Goal: Task Accomplishment & Management: Use online tool/utility

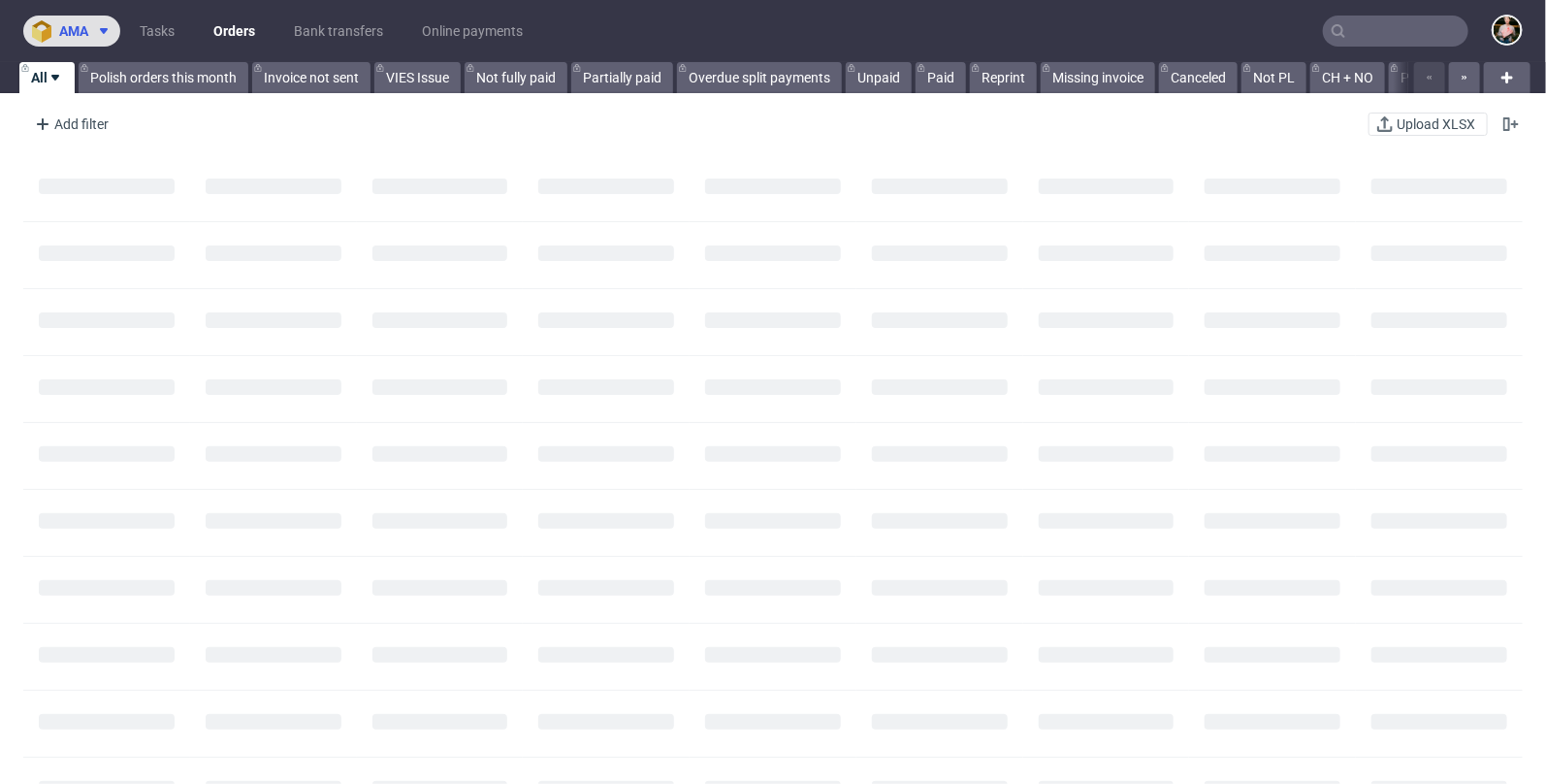
click at [85, 24] on span "ama" at bounding box center [73, 31] width 29 height 14
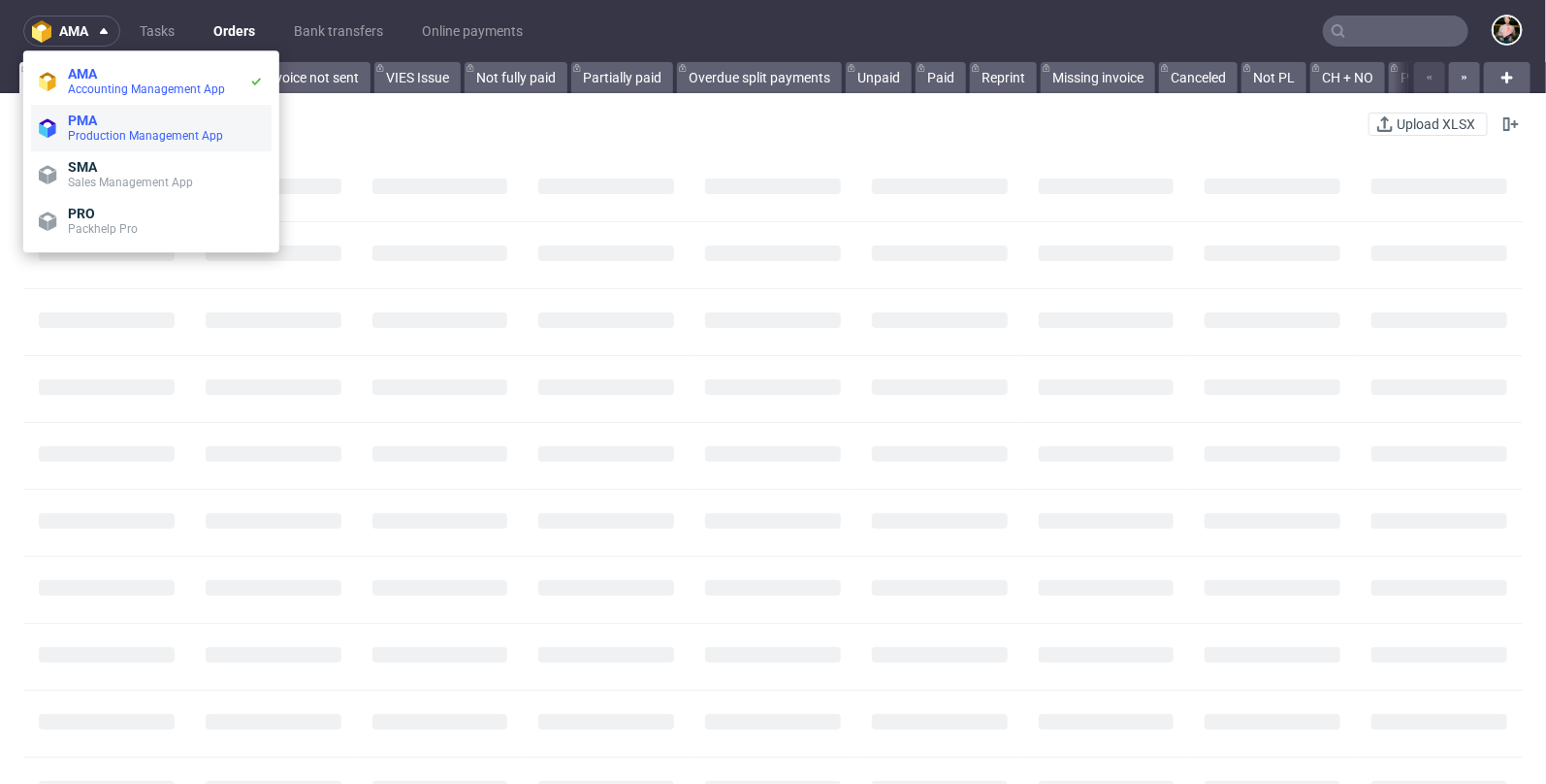
click at [81, 144] on li "PMA Production Management App" at bounding box center [151, 128] width 240 height 47
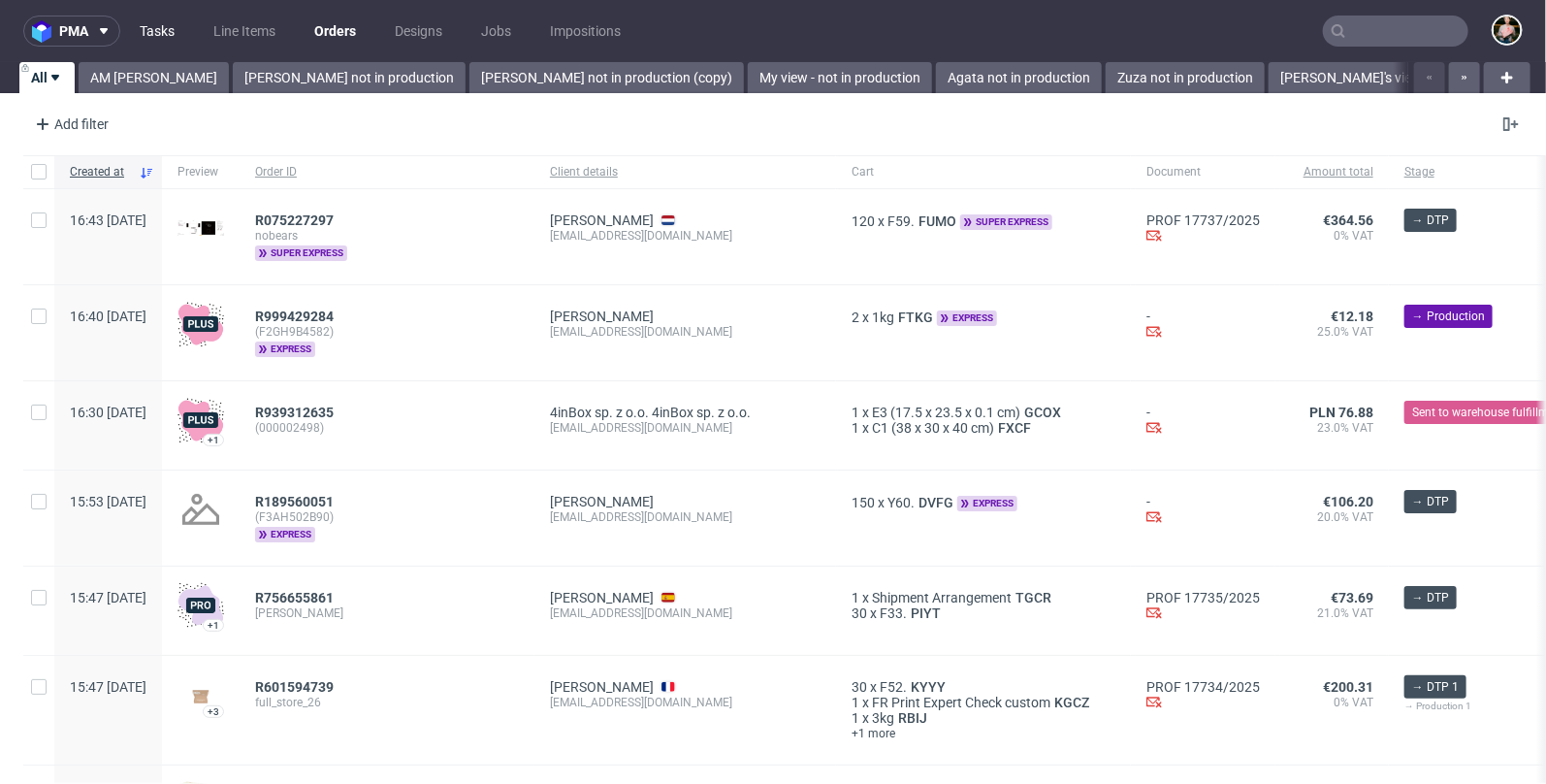
click at [165, 32] on link "Tasks" at bounding box center [157, 31] width 58 height 31
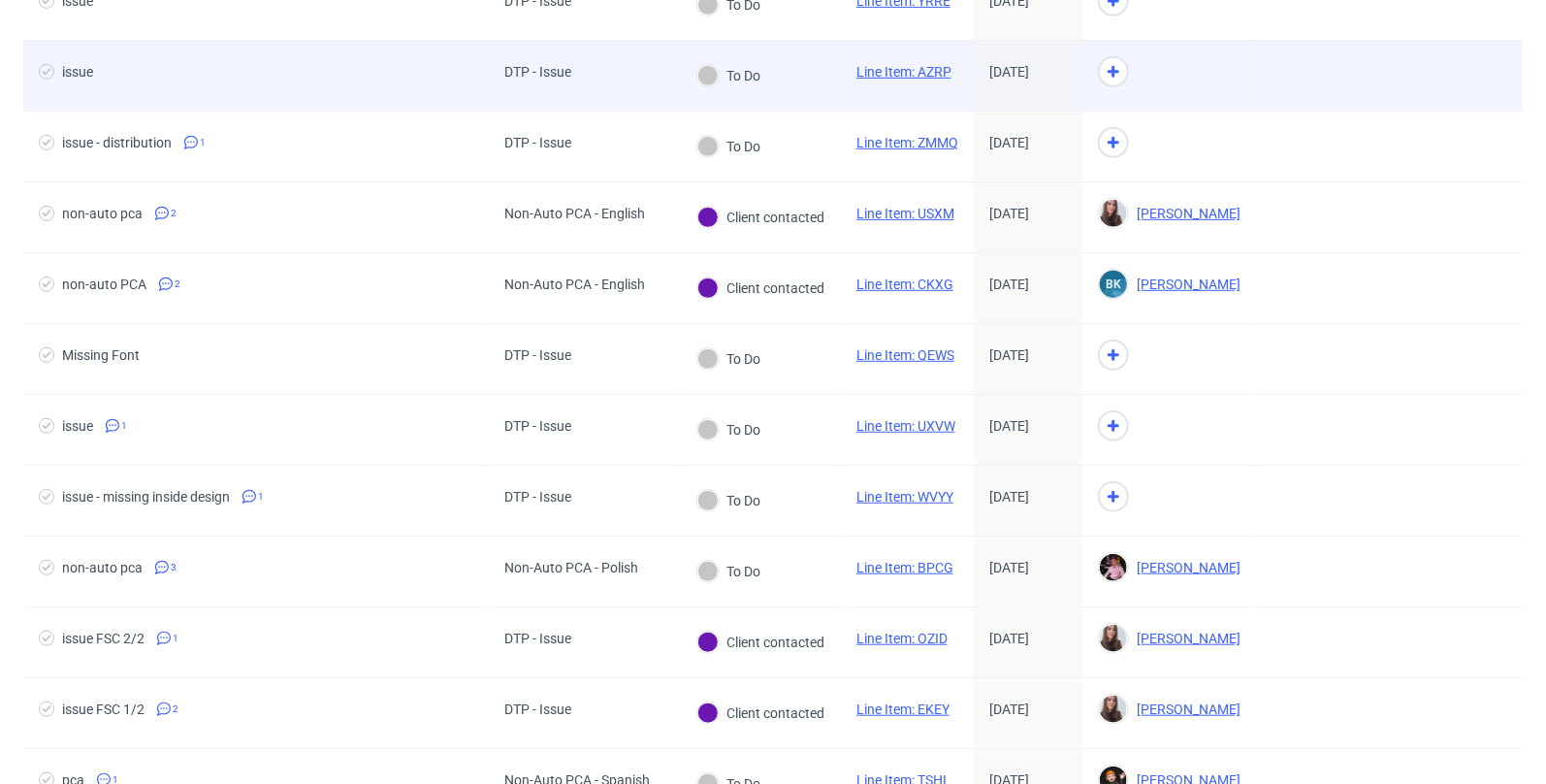
scroll to position [432, 0]
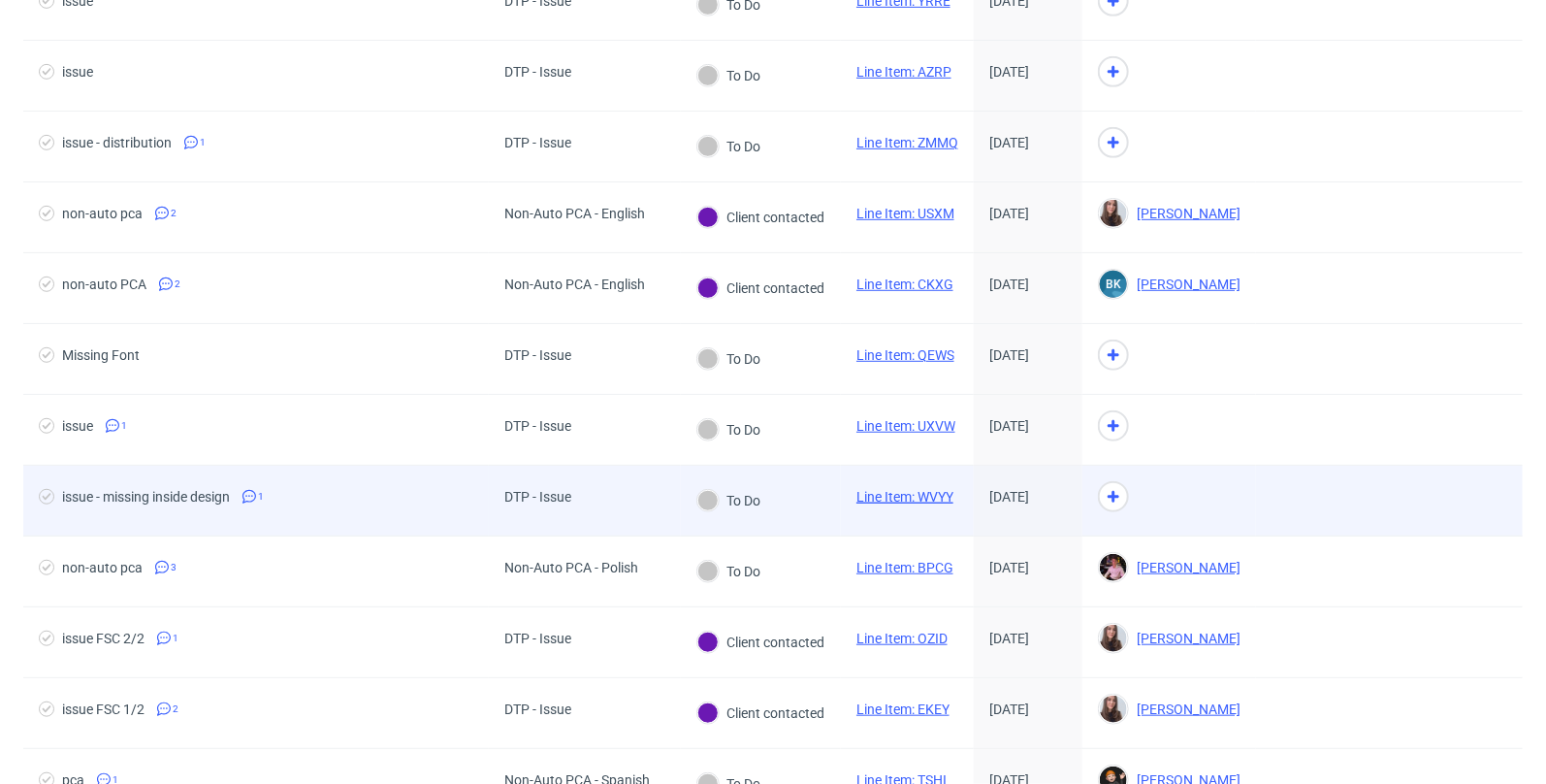
click at [903, 489] on link "Line Item: WVYY" at bounding box center [904, 497] width 97 height 16
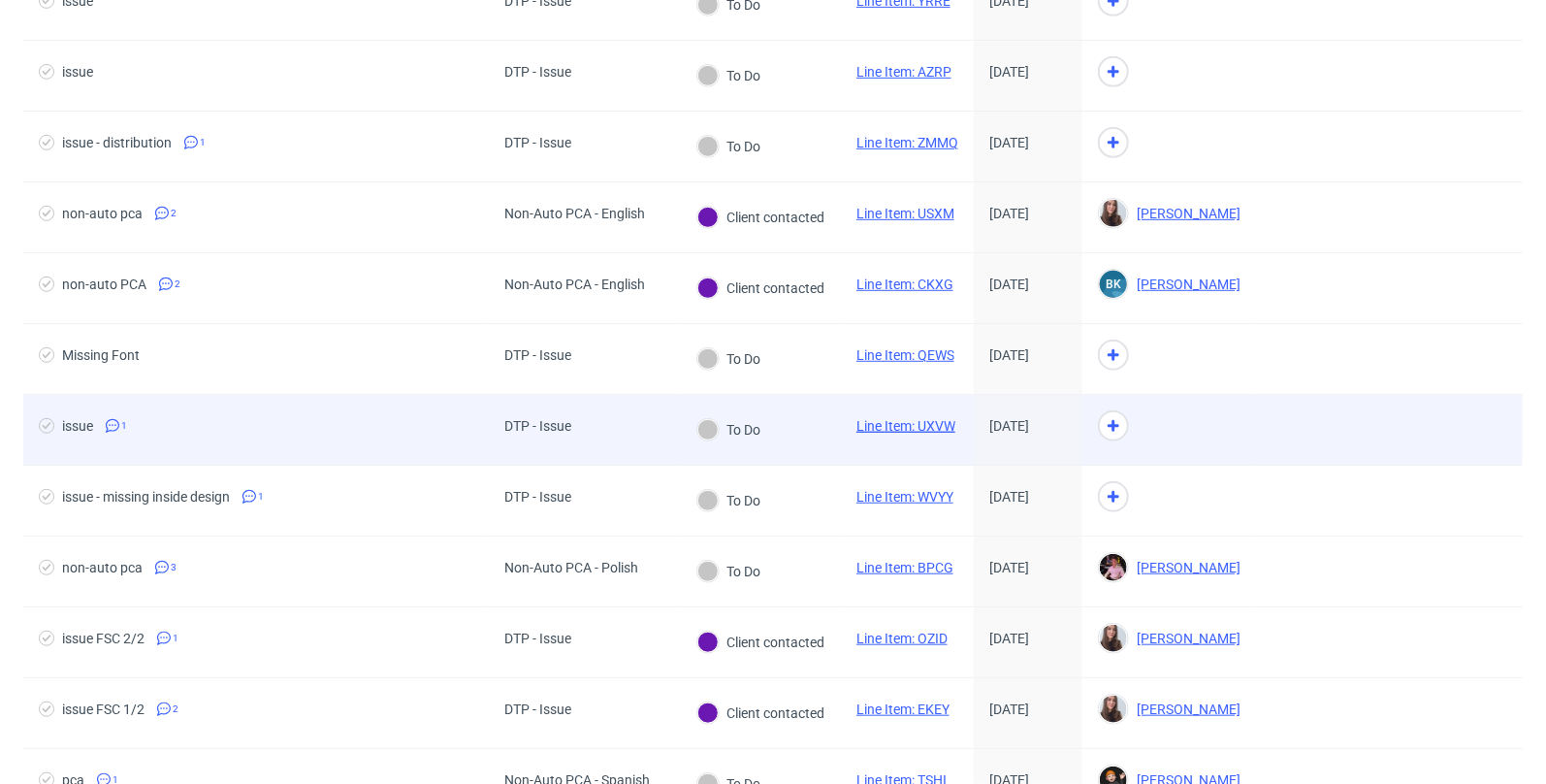
click at [894, 418] on link "Line Item: UXVW" at bounding box center [905, 426] width 99 height 16
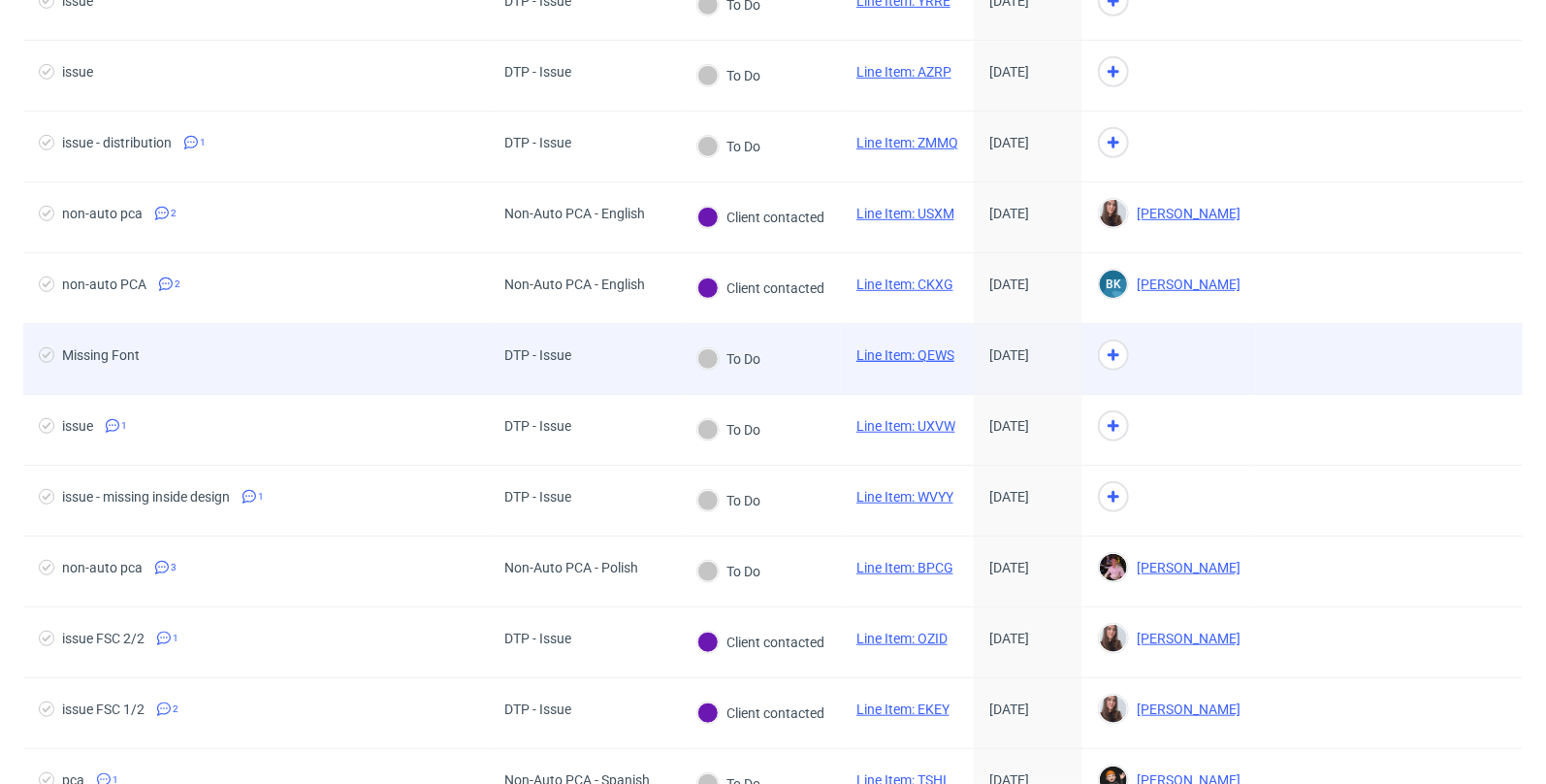
click at [898, 348] on link "Line Item: QEWS" at bounding box center [905, 355] width 98 height 16
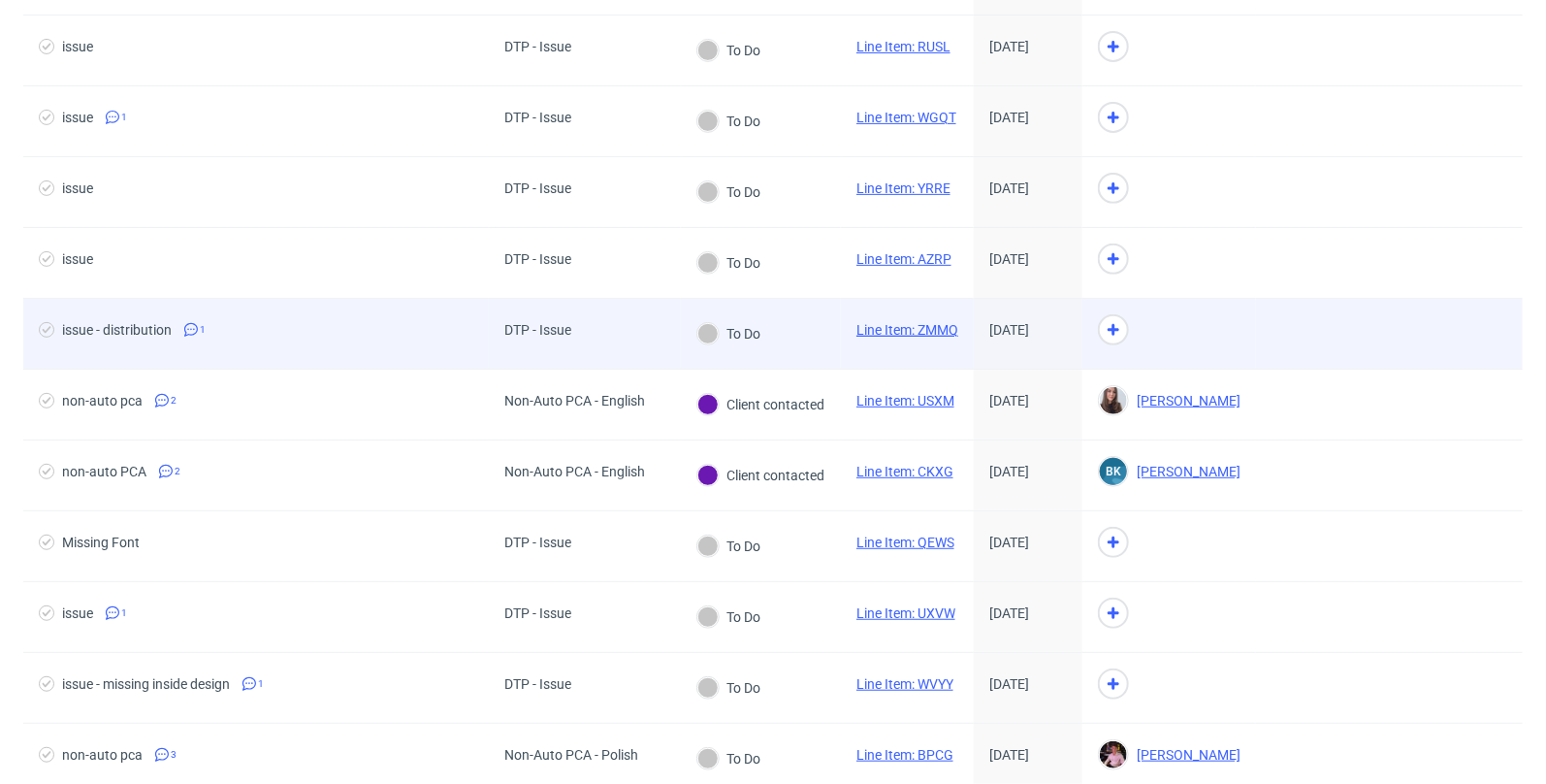
click at [898, 328] on link "Line Item: ZMMQ" at bounding box center [907, 330] width 102 height 16
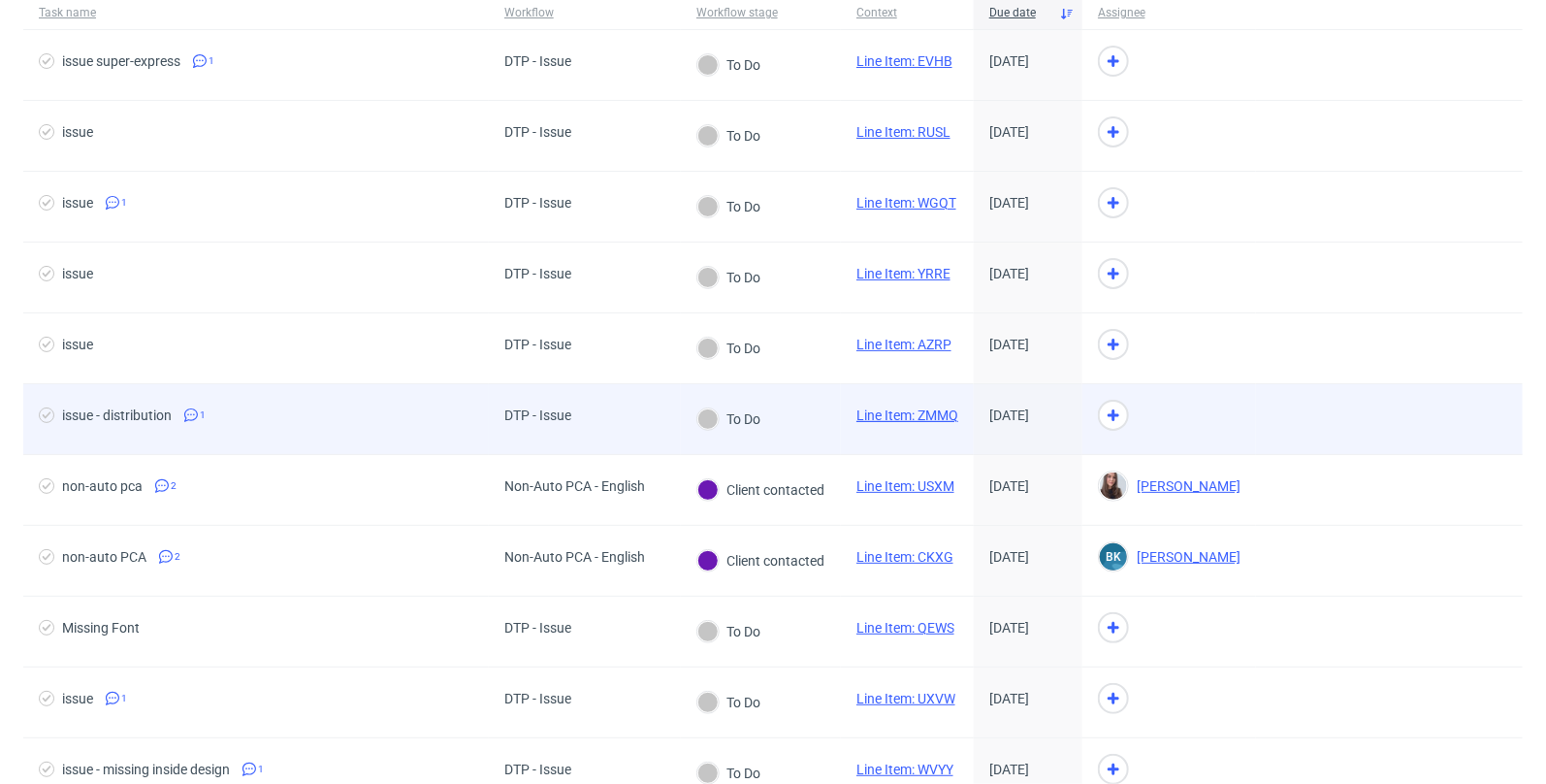
scroll to position [127, 0]
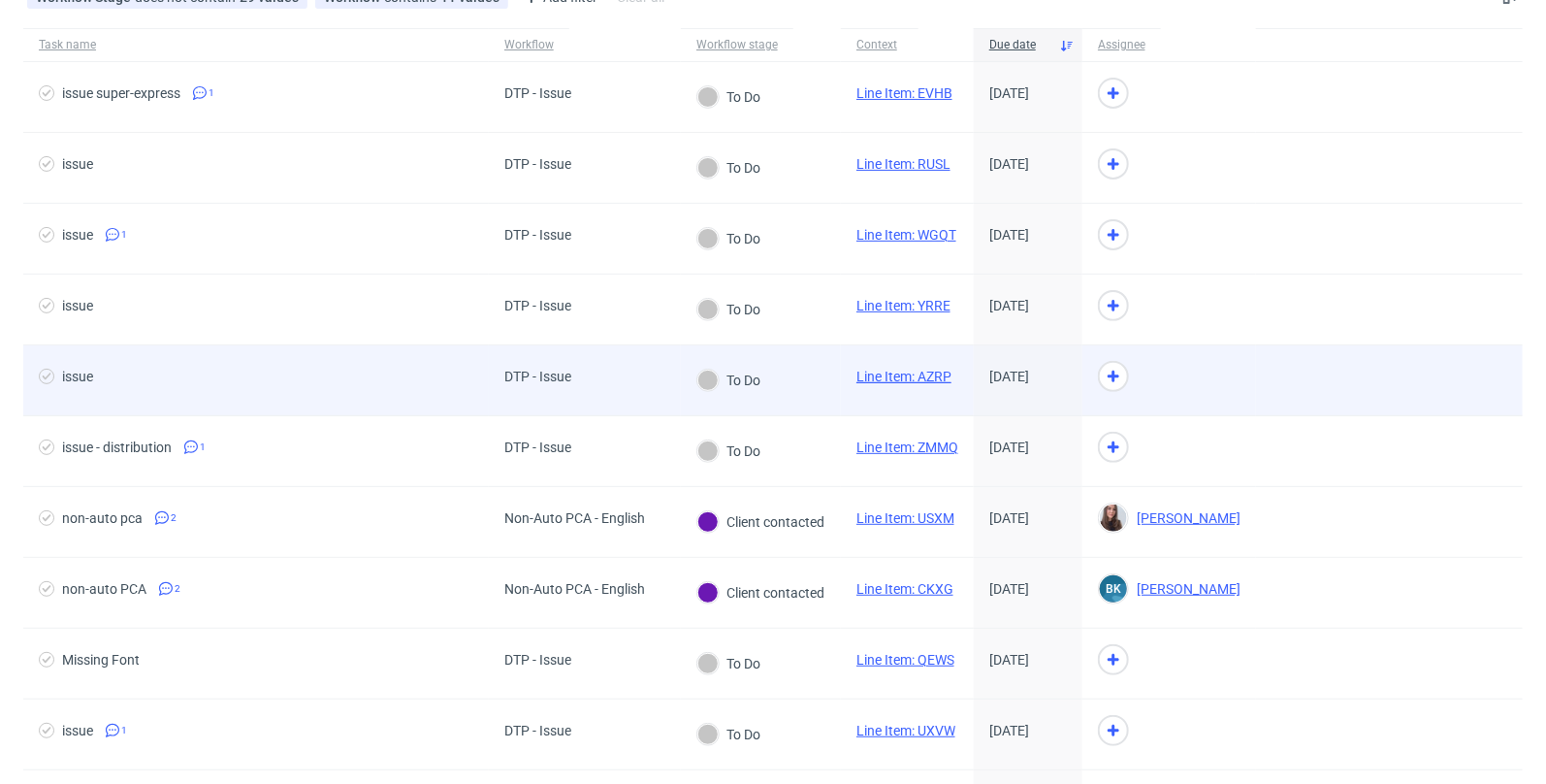
click at [898, 372] on link "Line Item: AZRP" at bounding box center [903, 376] width 95 height 16
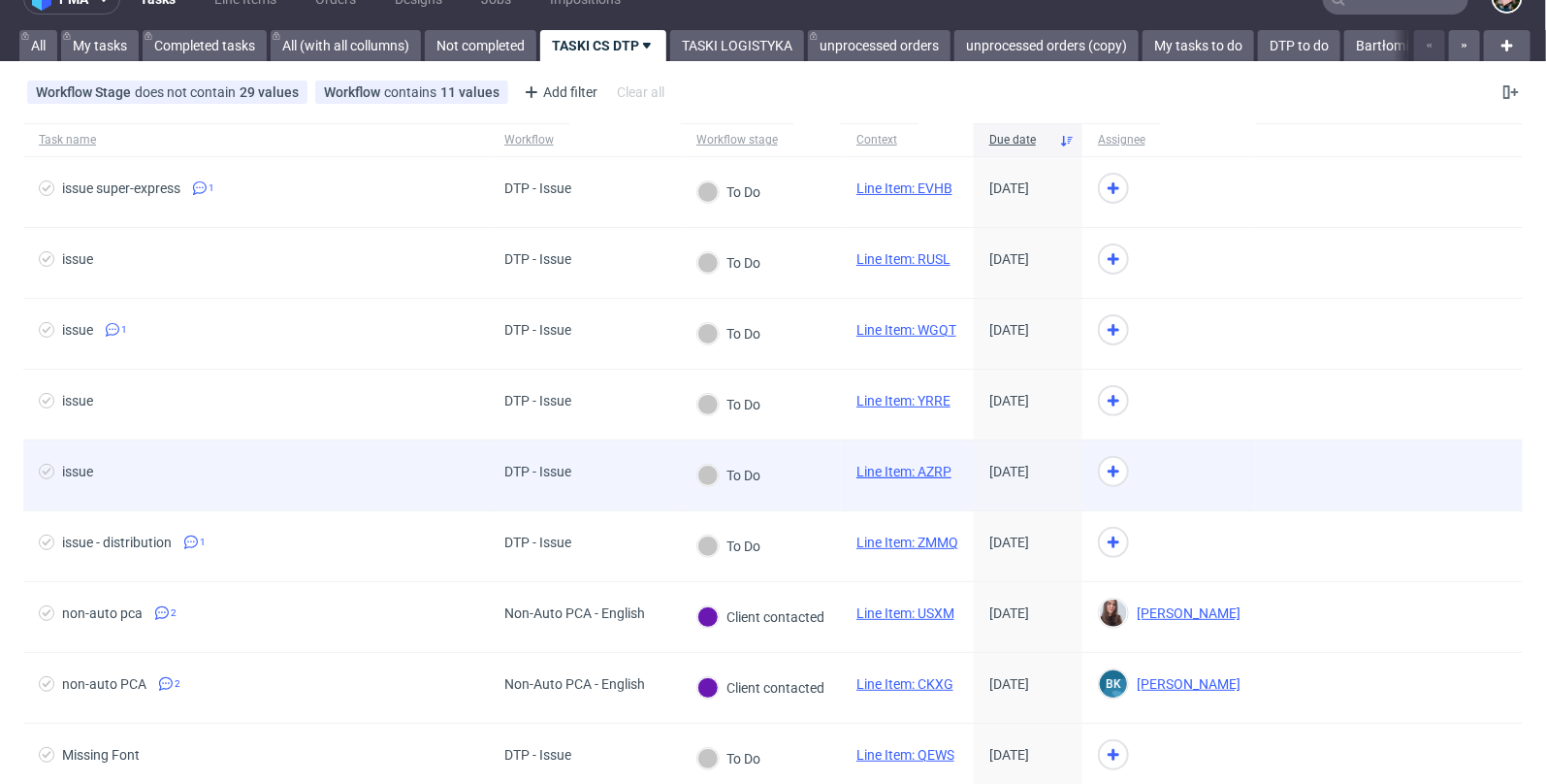
scroll to position [15, 0]
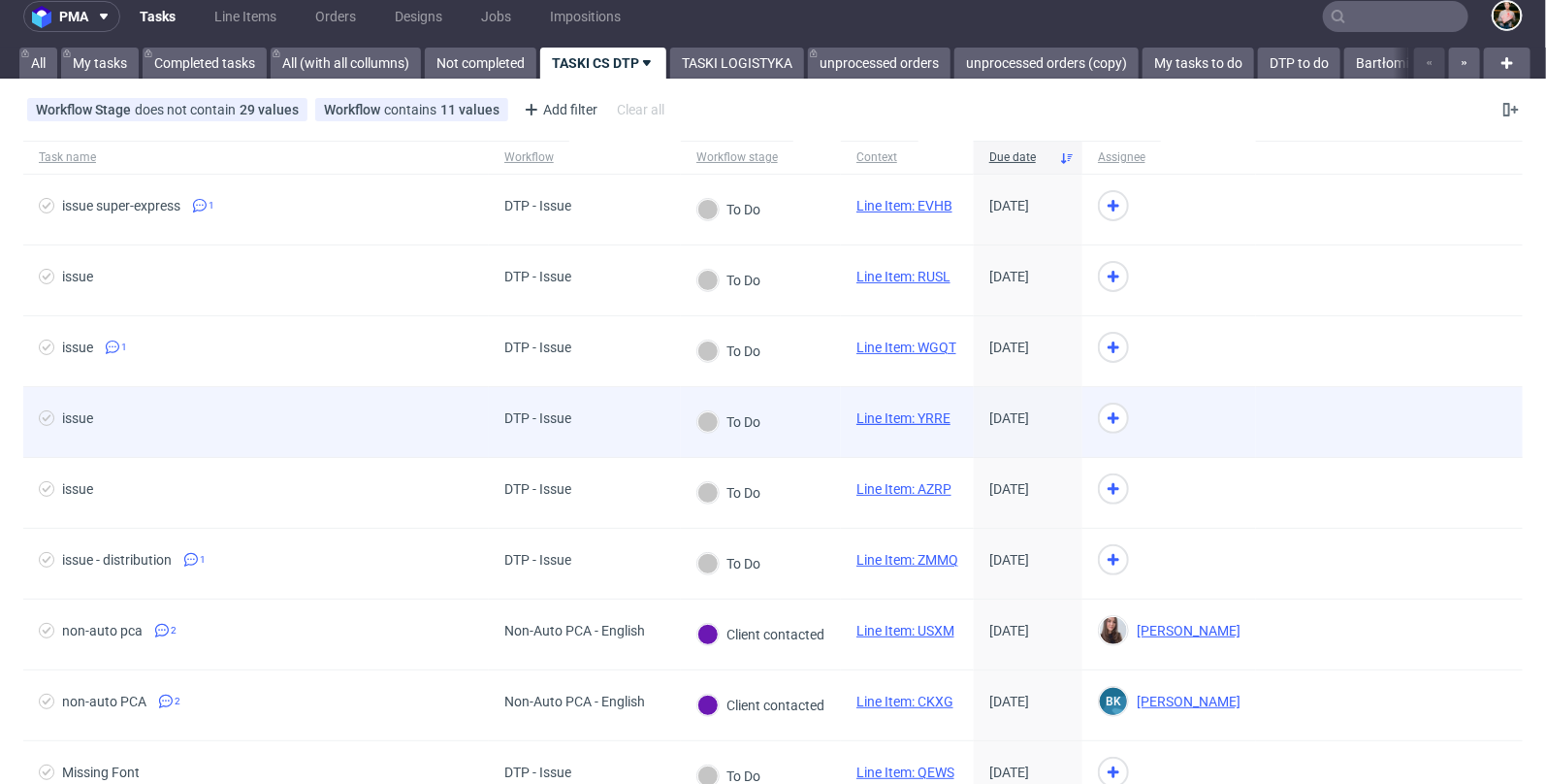
click at [902, 410] on link "Line Item: YRRE" at bounding box center [903, 418] width 94 height 16
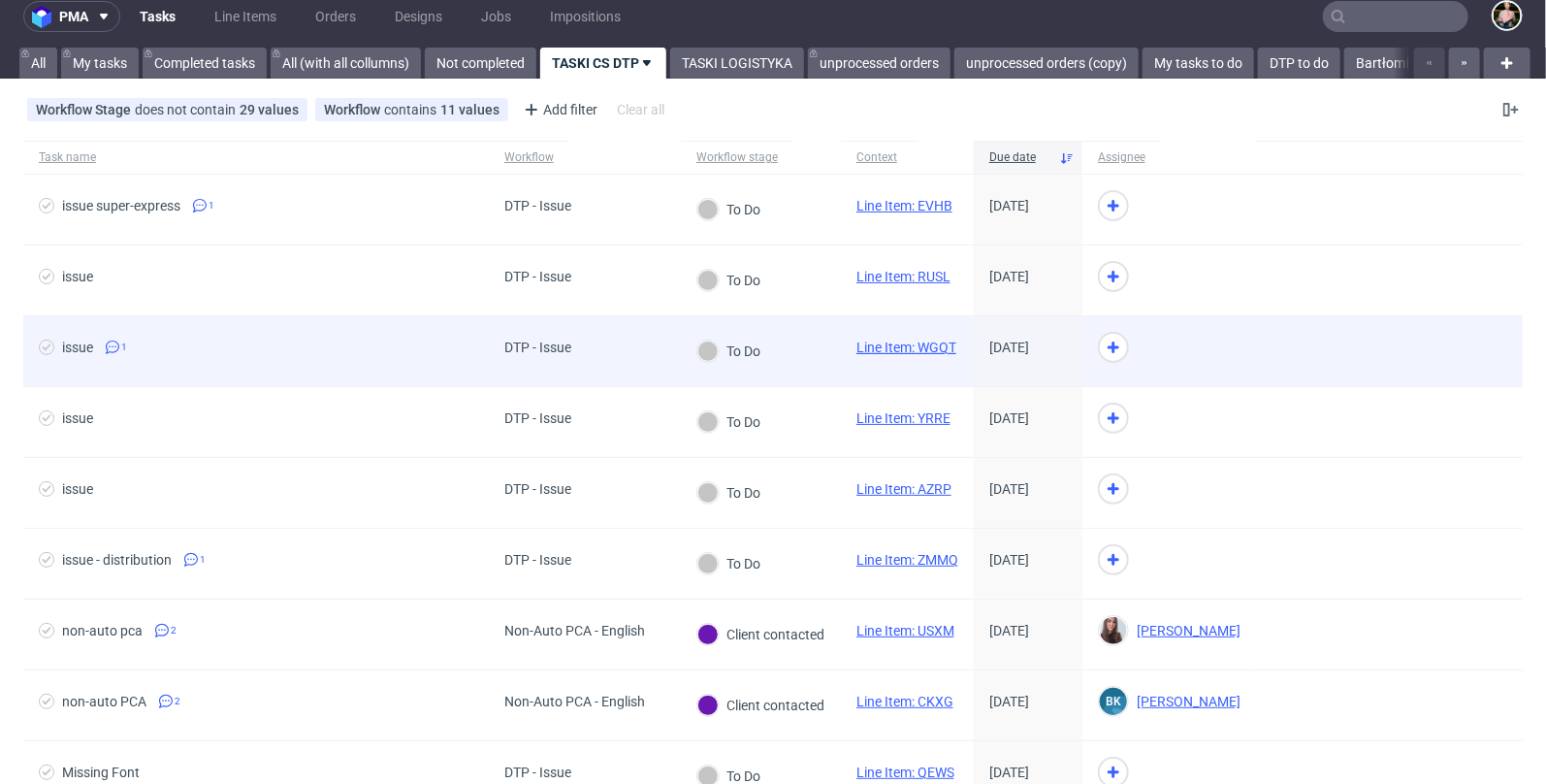
click at [903, 345] on link "Line Item: WGQT" at bounding box center [906, 347] width 100 height 16
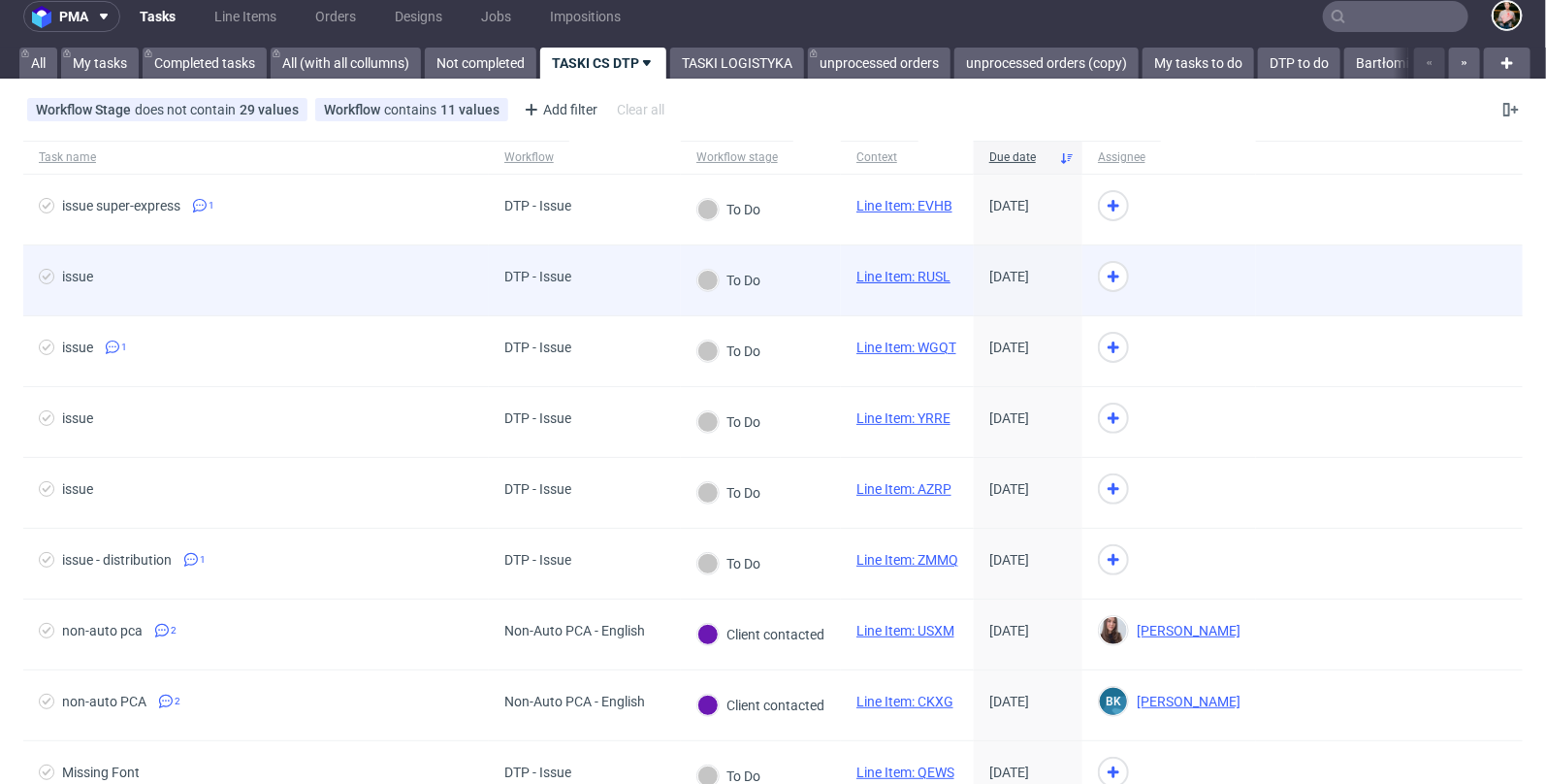
click at [908, 272] on link "Line Item: RUSL" at bounding box center [903, 277] width 94 height 16
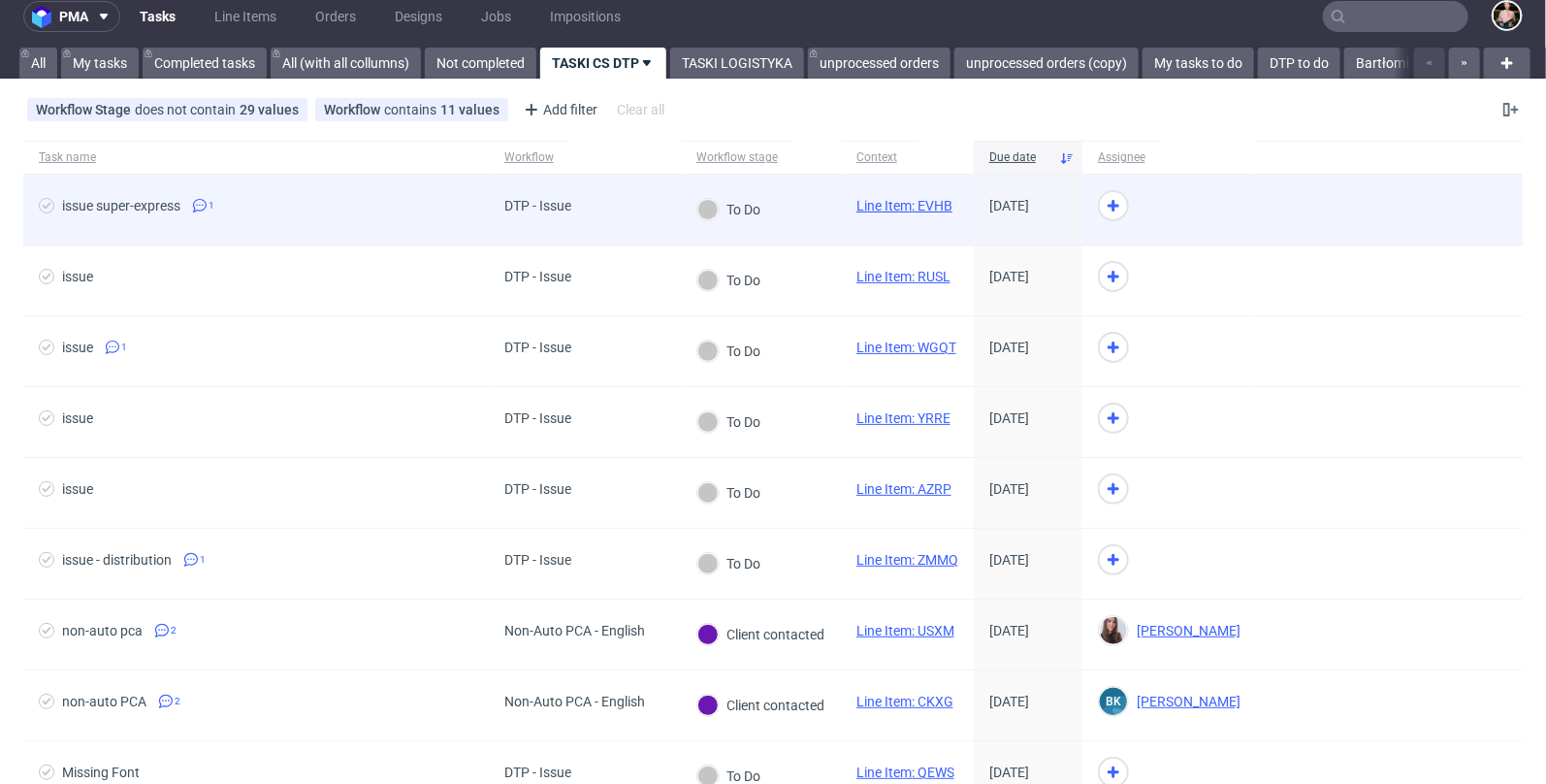
click at [906, 206] on link "Line Item: EVHB" at bounding box center [904, 206] width 96 height 16
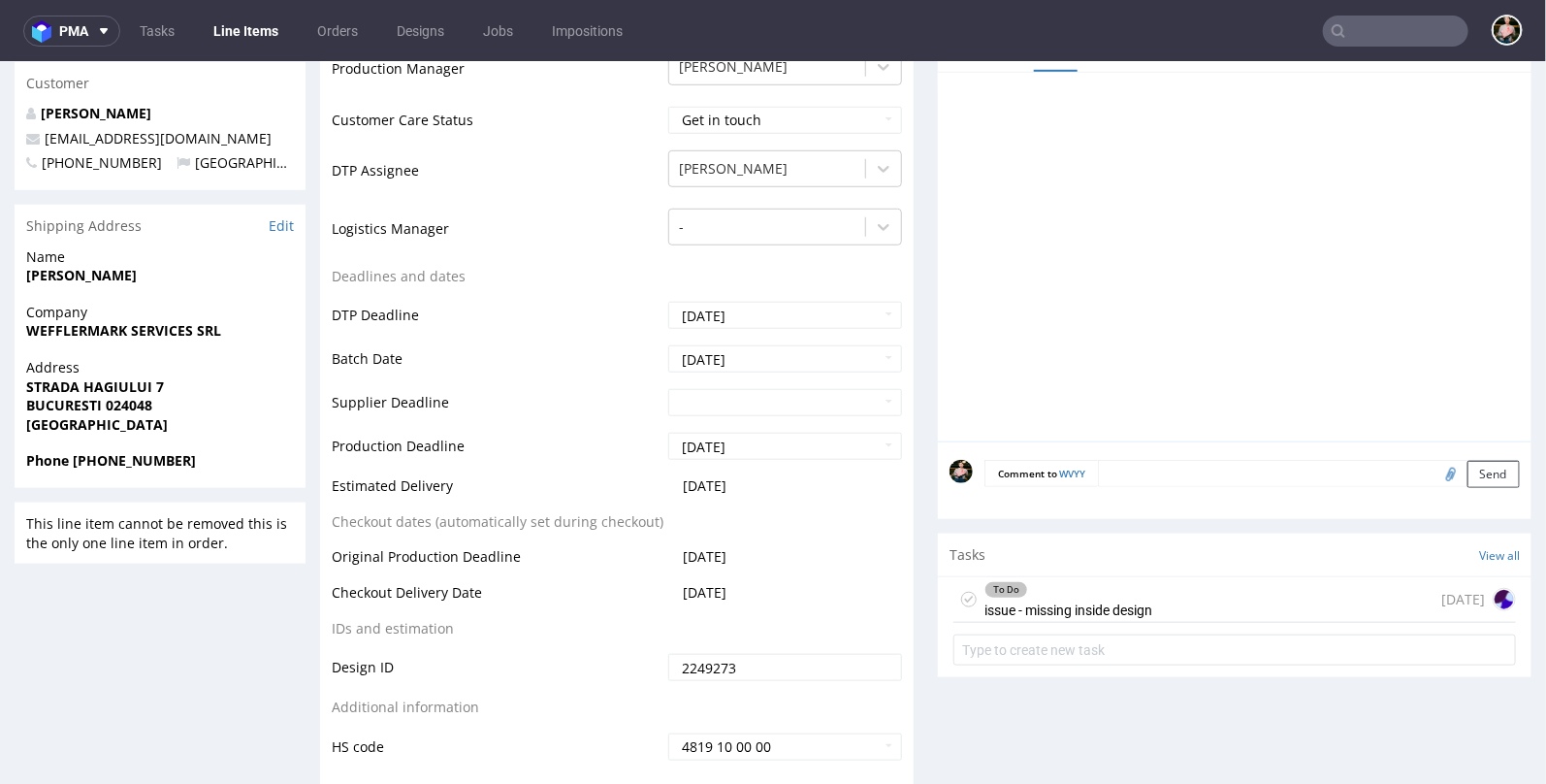
scroll to position [722, 0]
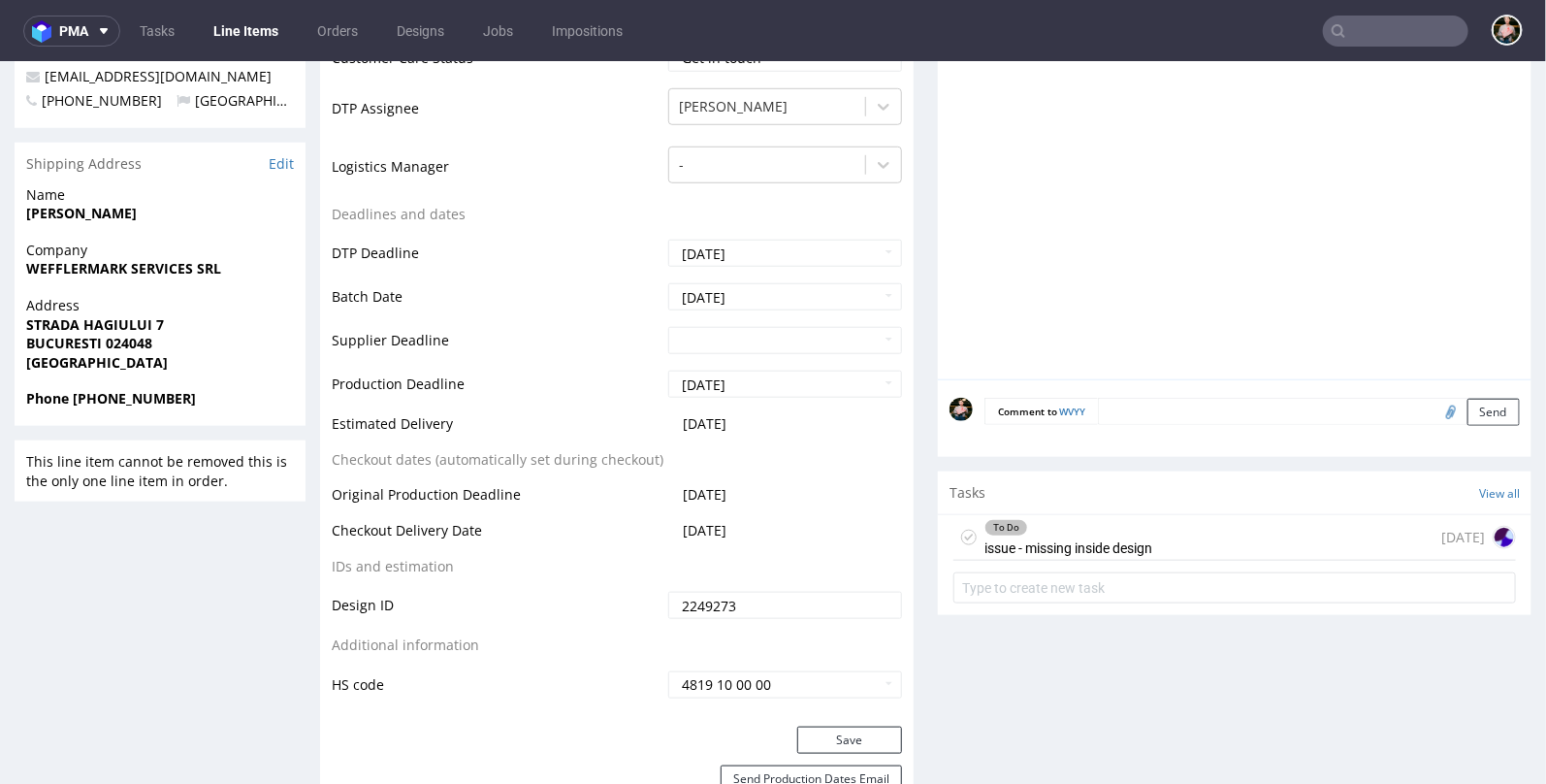
click at [1135, 534] on div "To Do issue - missing inside design" at bounding box center [1068, 536] width 168 height 45
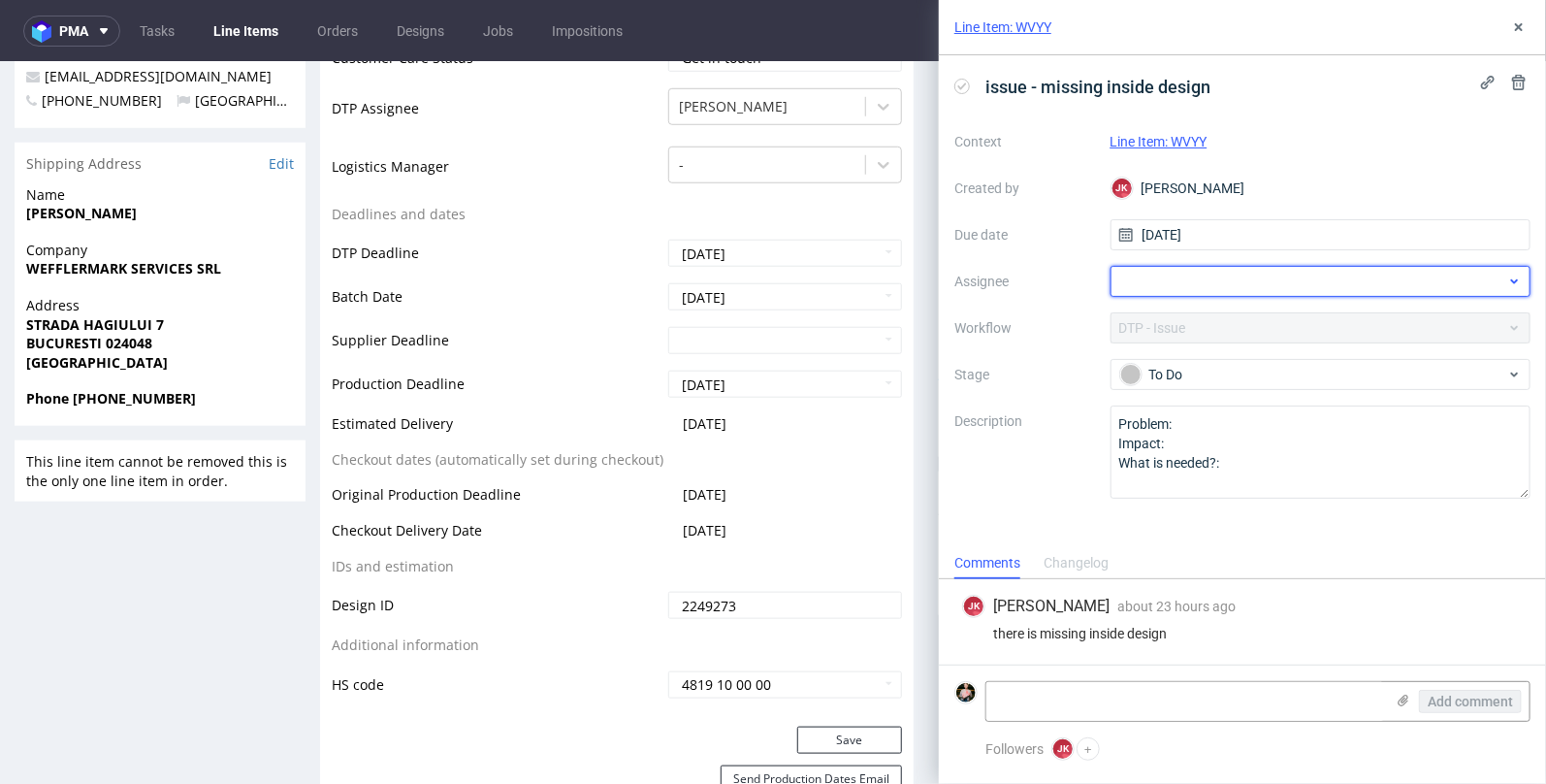
click at [1163, 282] on div at bounding box center [1320, 281] width 421 height 31
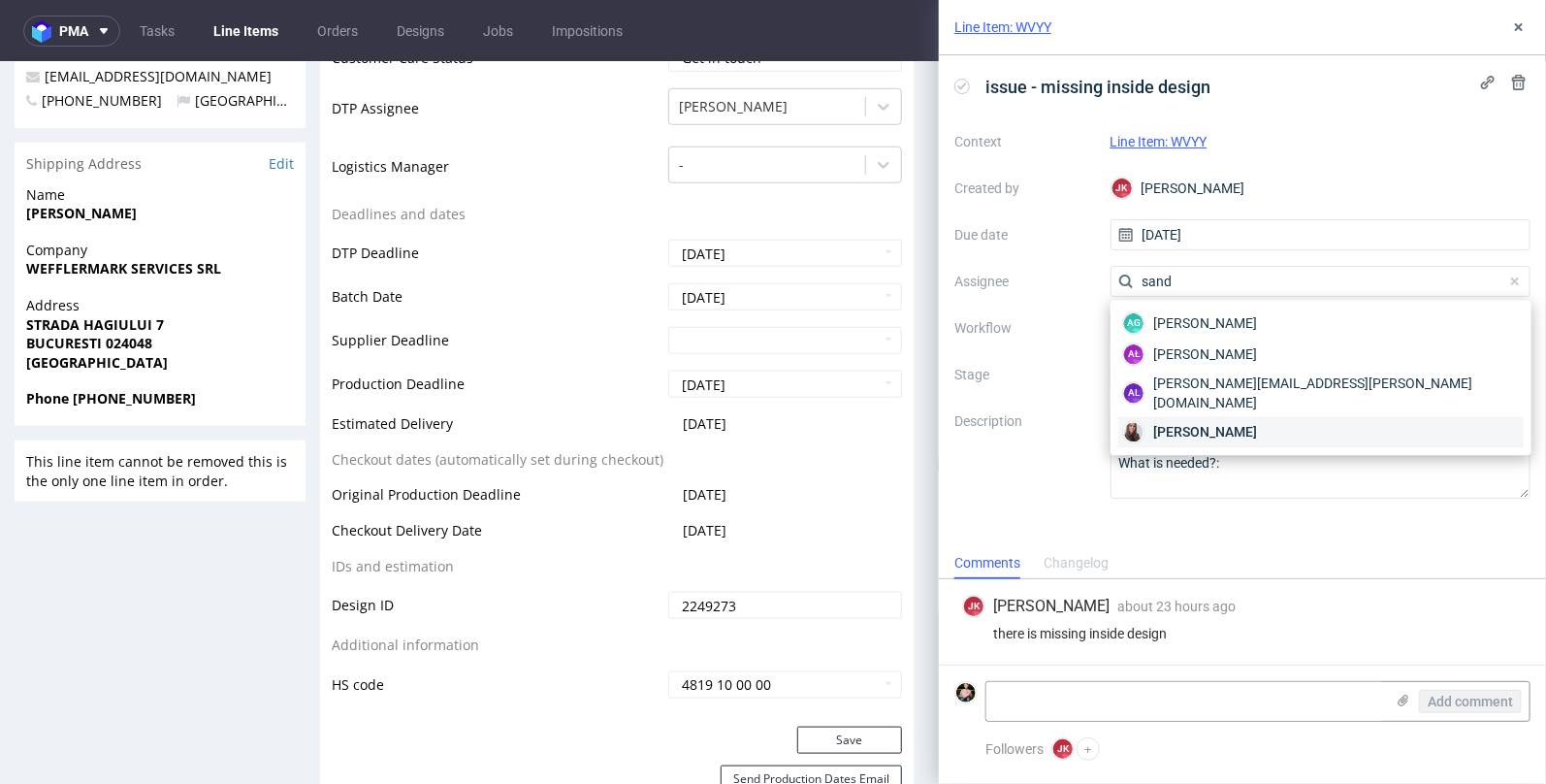
type input "sand"
click at [1207, 422] on span "[PERSON_NAME]" at bounding box center [1205, 431] width 104 height 19
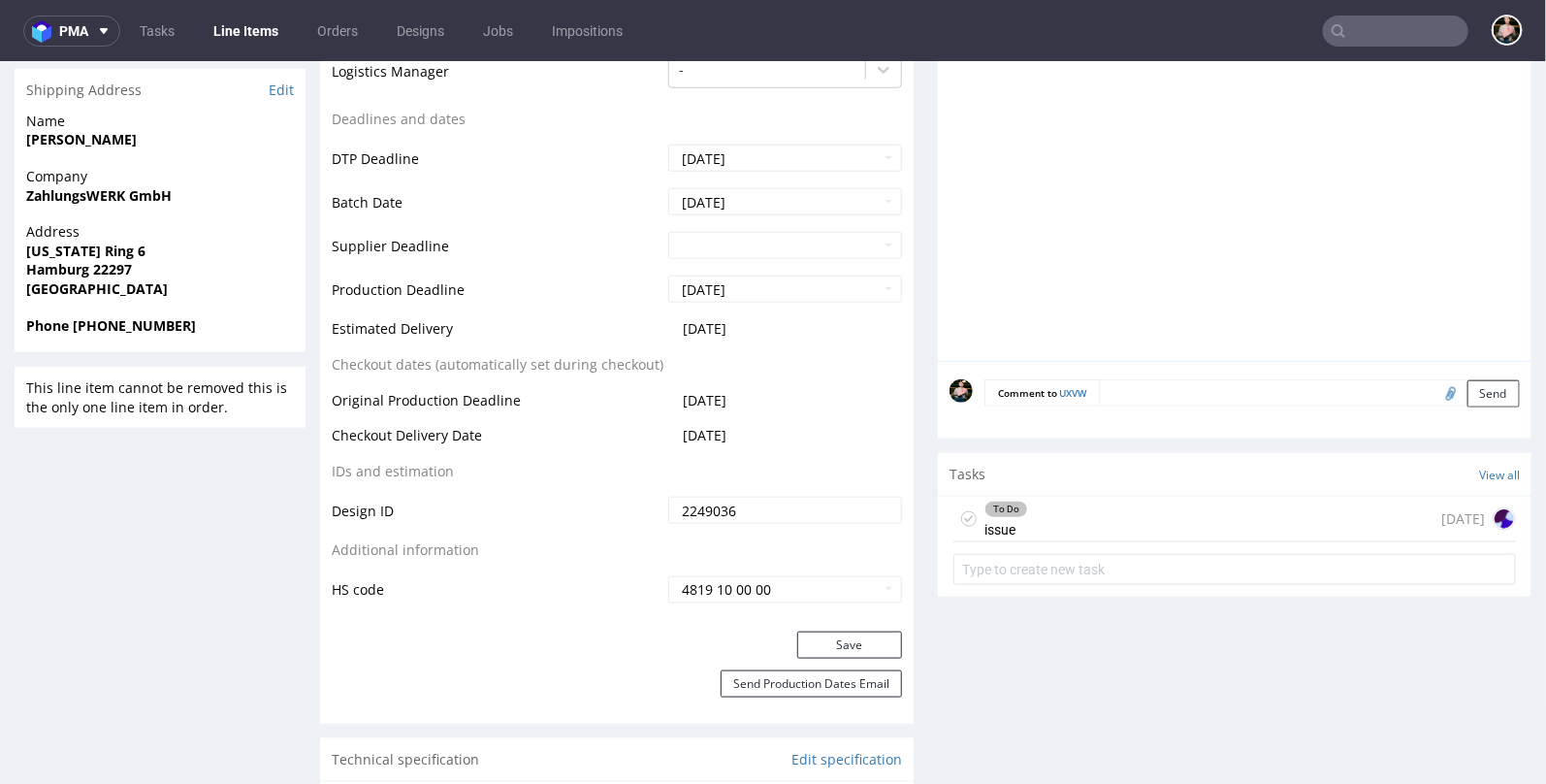
scroll to position [854, 0]
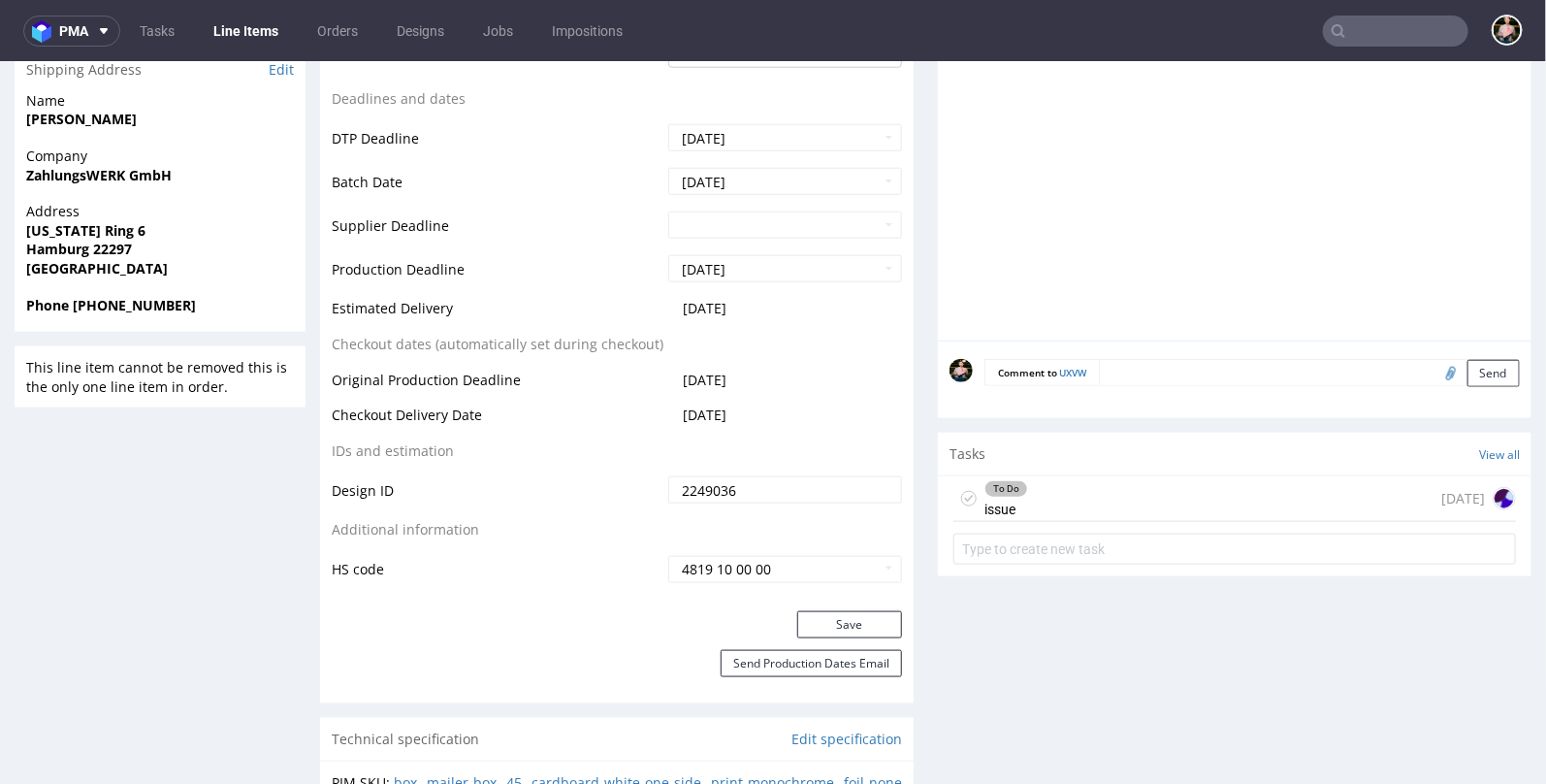
click at [1070, 489] on div "To Do issue 1 day ago" at bounding box center [1234, 498] width 562 height 46
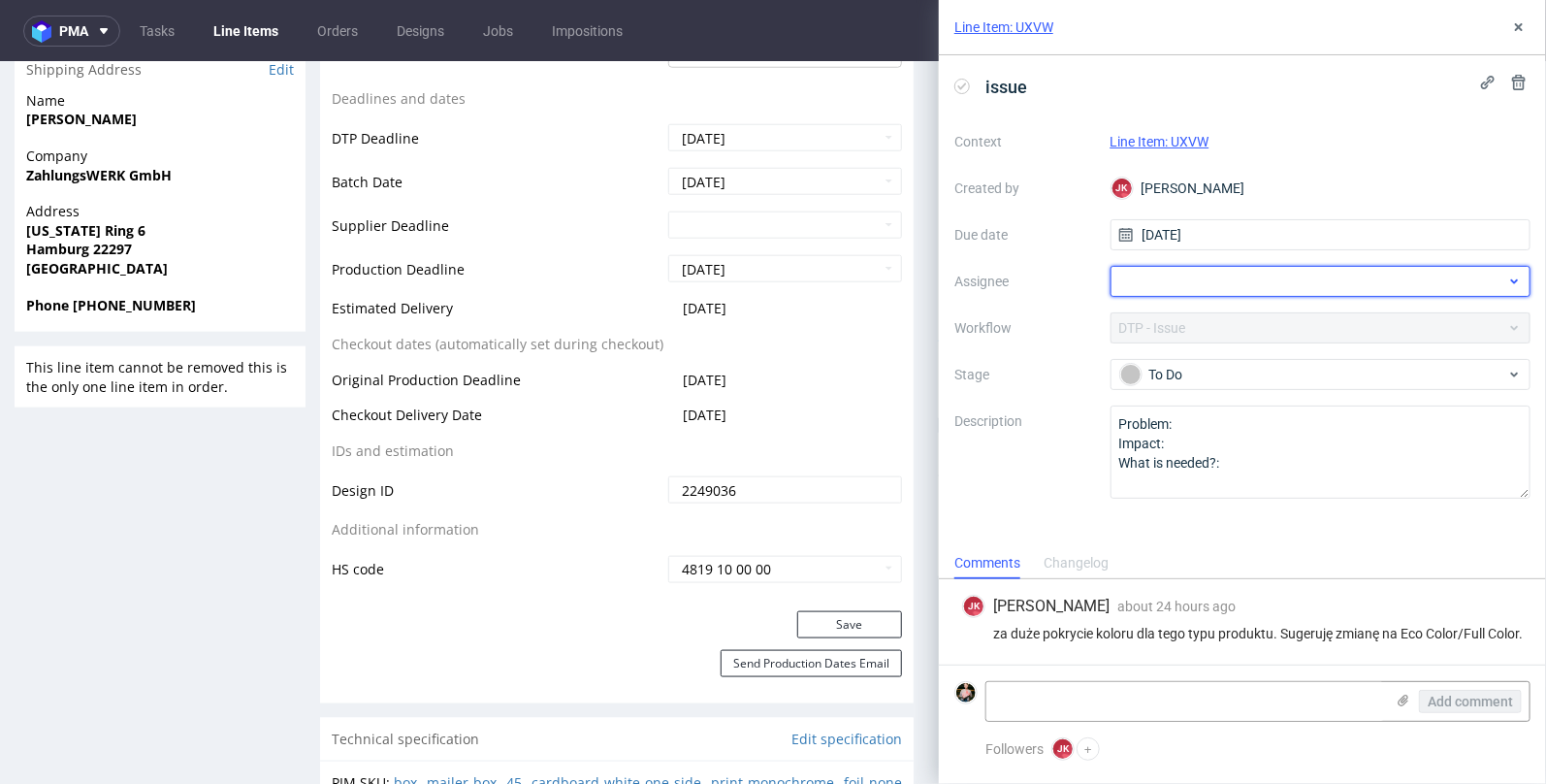
click at [1142, 276] on div at bounding box center [1320, 281] width 421 height 31
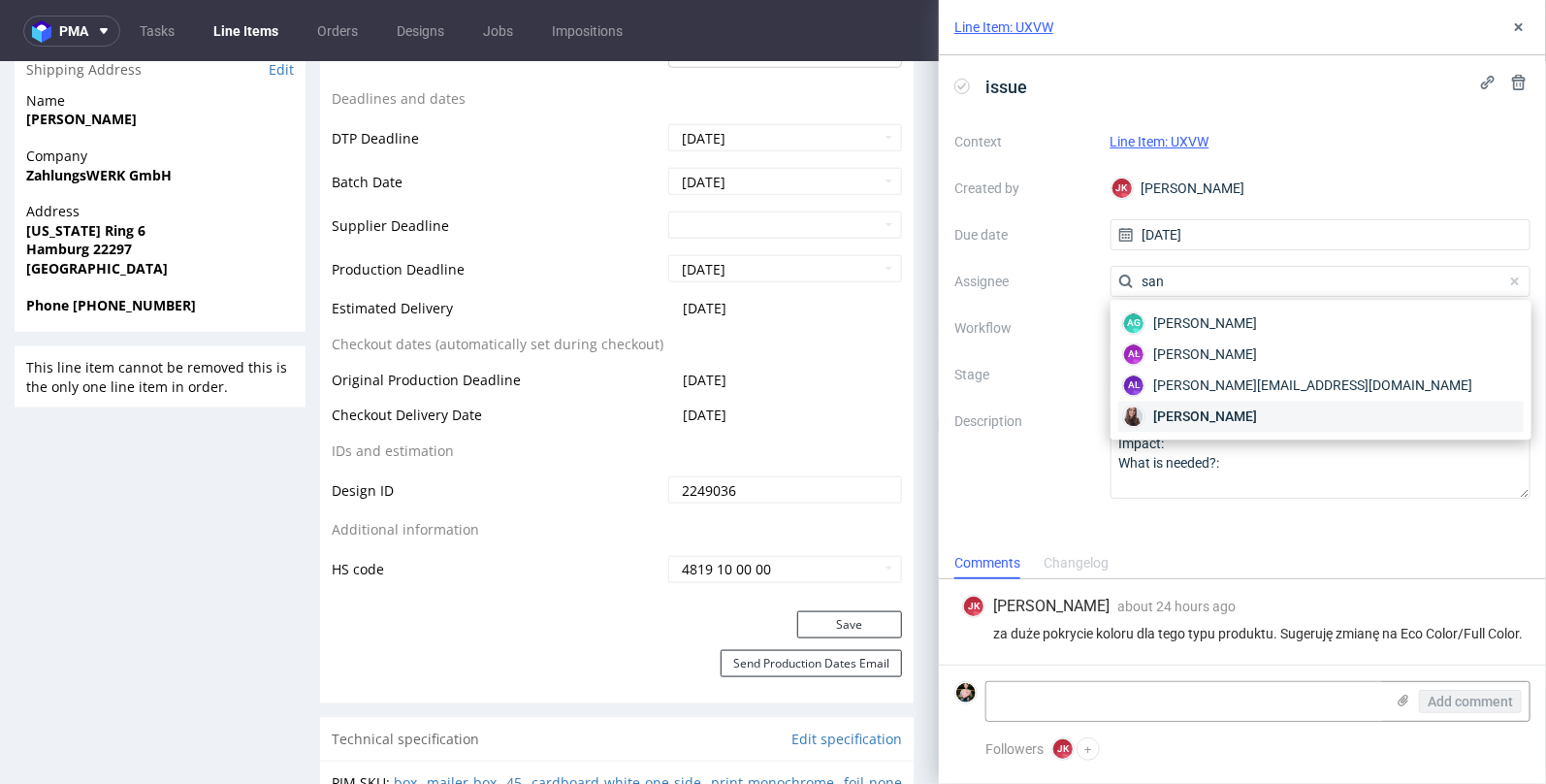
type input "san"
click at [1168, 414] on span "[PERSON_NAME]" at bounding box center [1205, 415] width 104 height 19
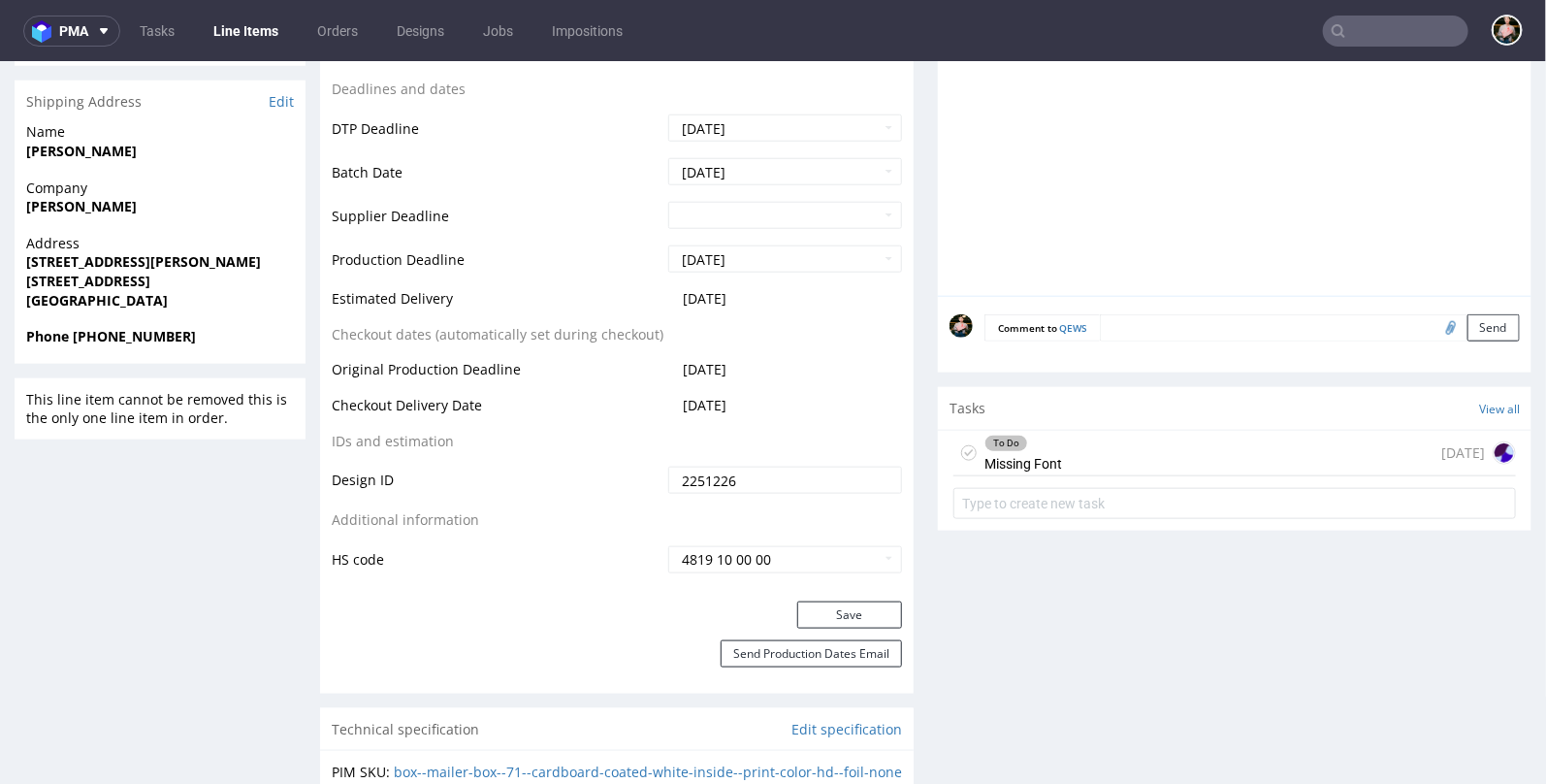
scroll to position [875, 0]
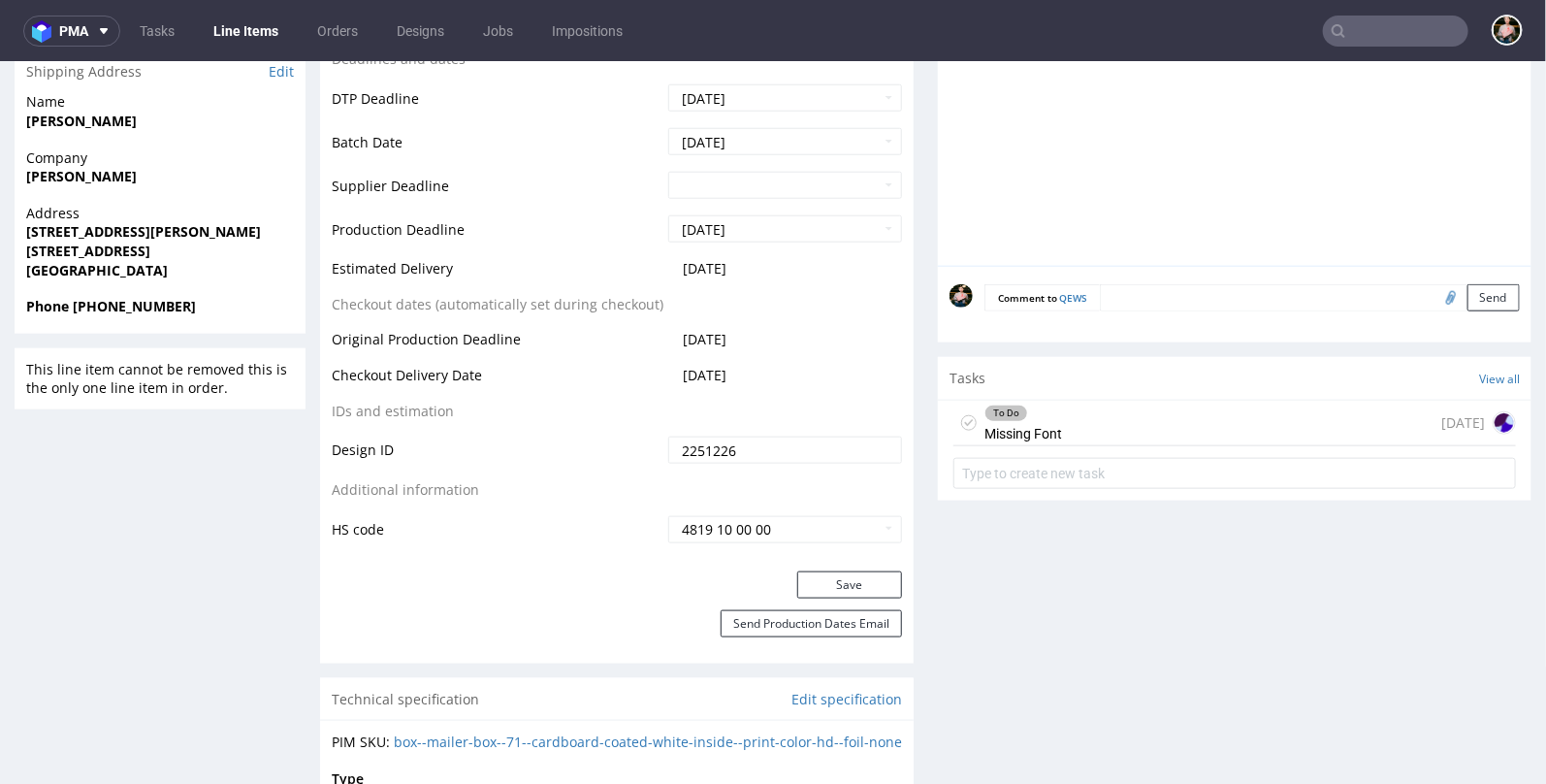
click at [1102, 418] on div "To Do Missing Font 1 day ago" at bounding box center [1234, 423] width 562 height 46
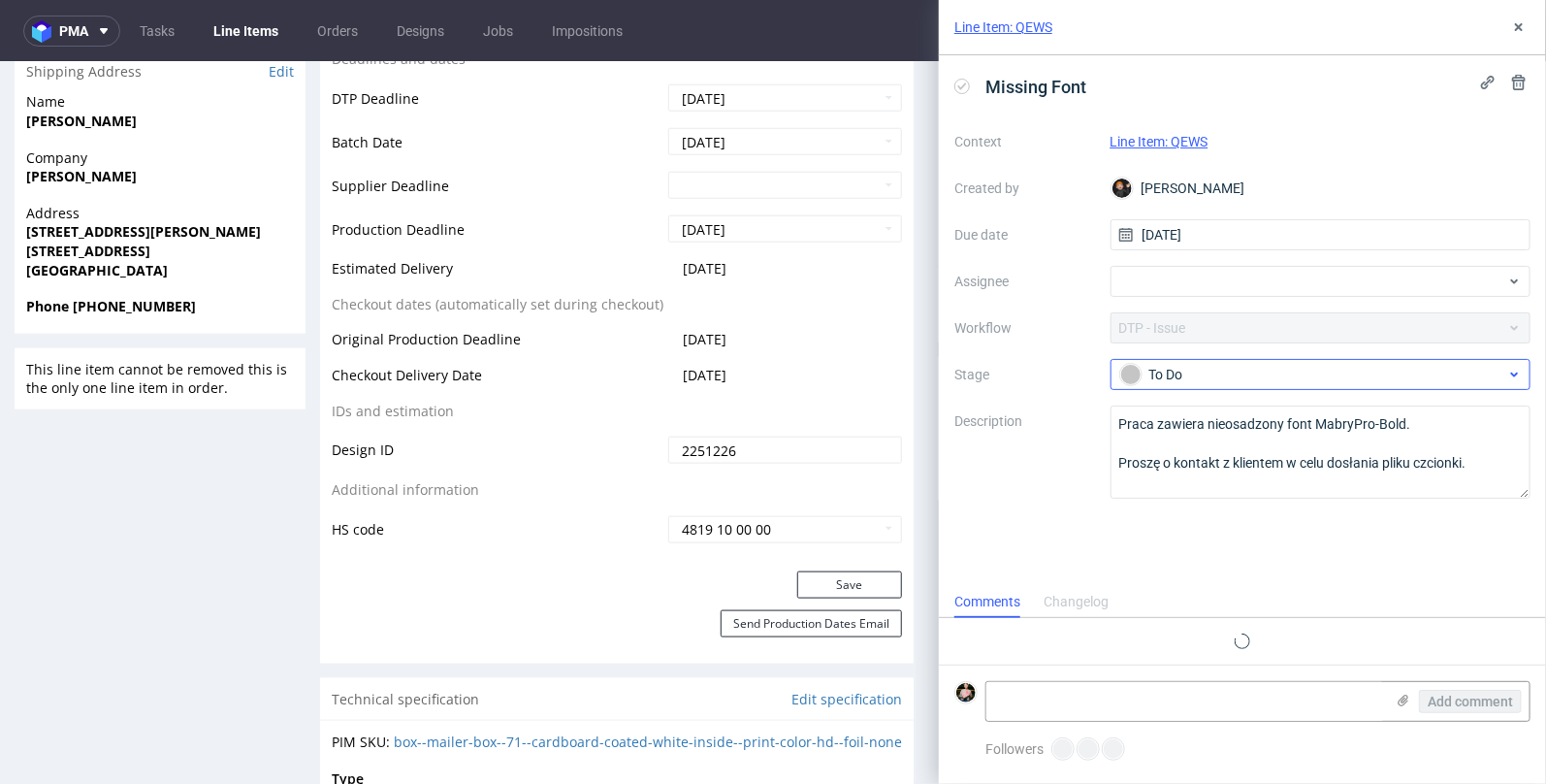
scroll to position [16, 0]
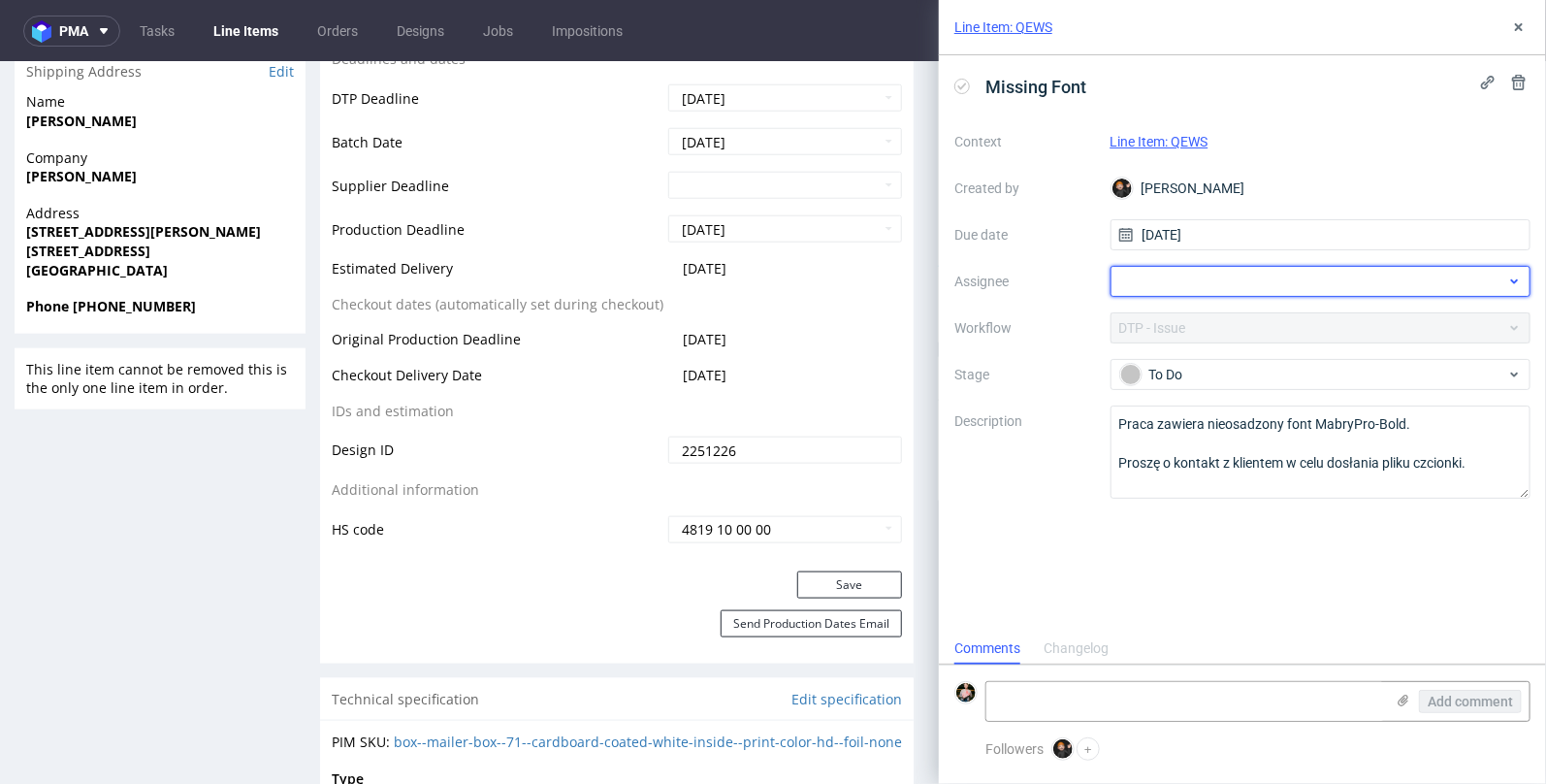
click at [1179, 277] on div at bounding box center [1320, 281] width 421 height 31
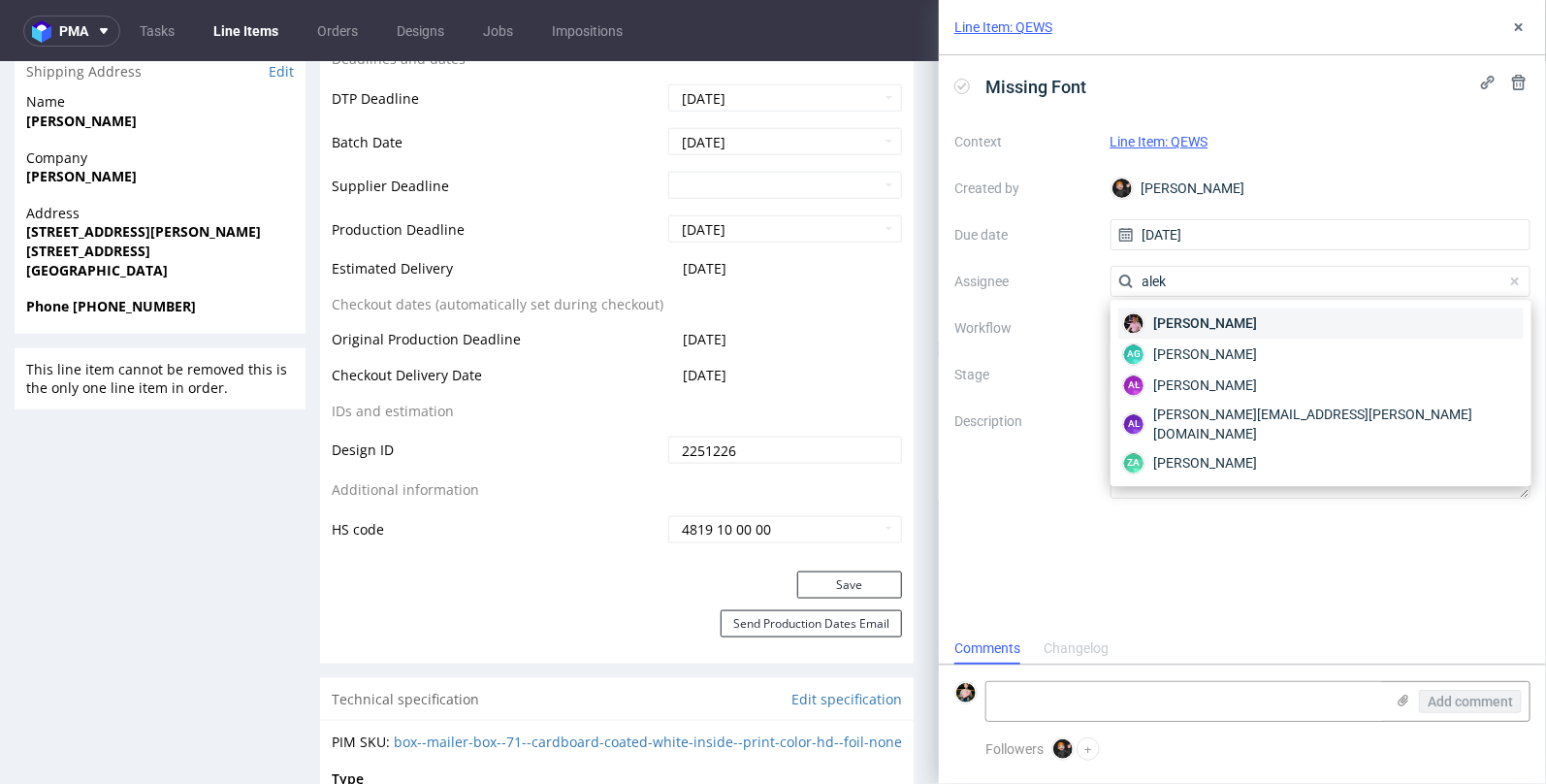
type input "alek"
click at [1200, 322] on span "[PERSON_NAME]" at bounding box center [1205, 322] width 104 height 19
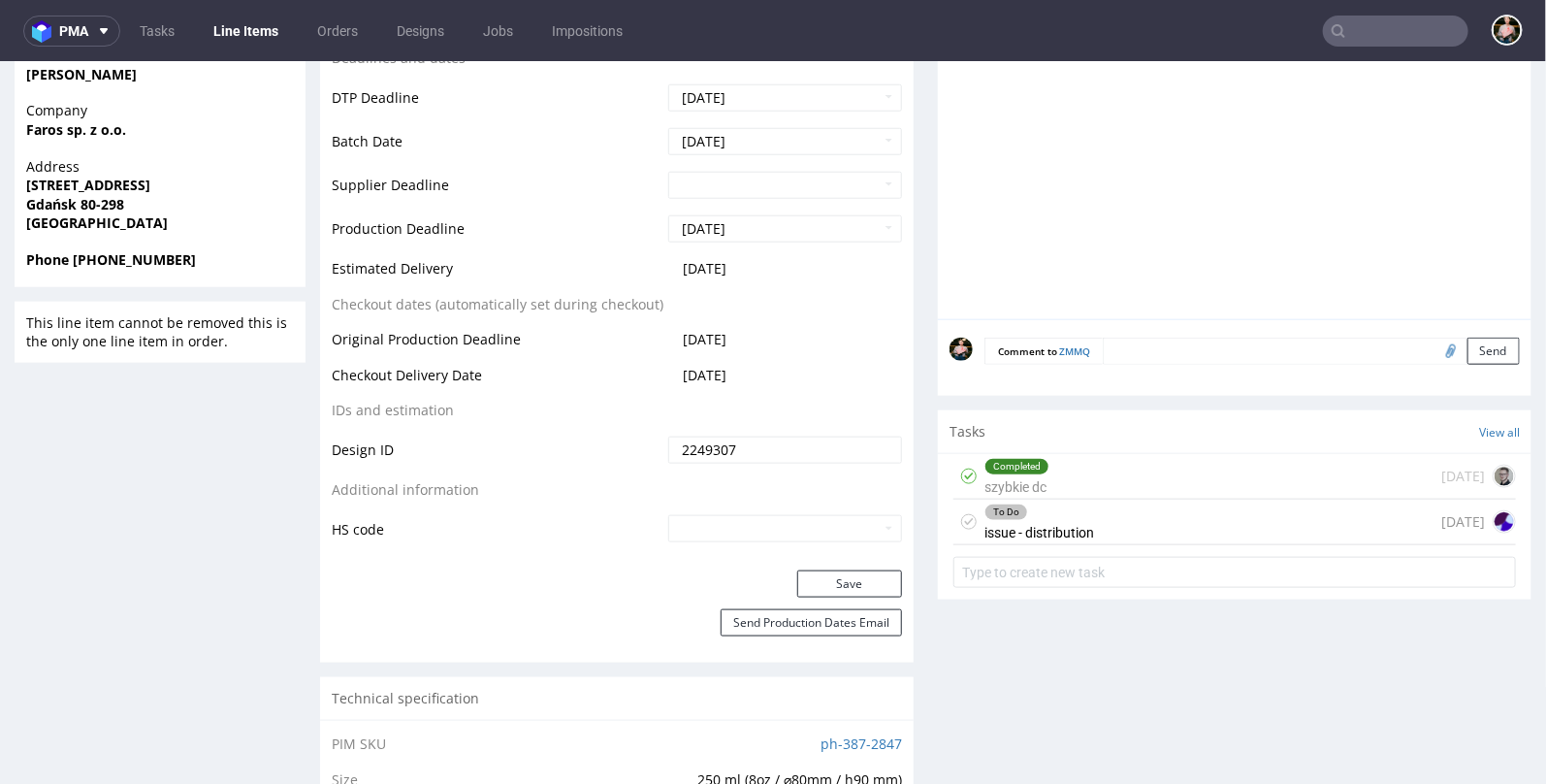
scroll to position [848, 0]
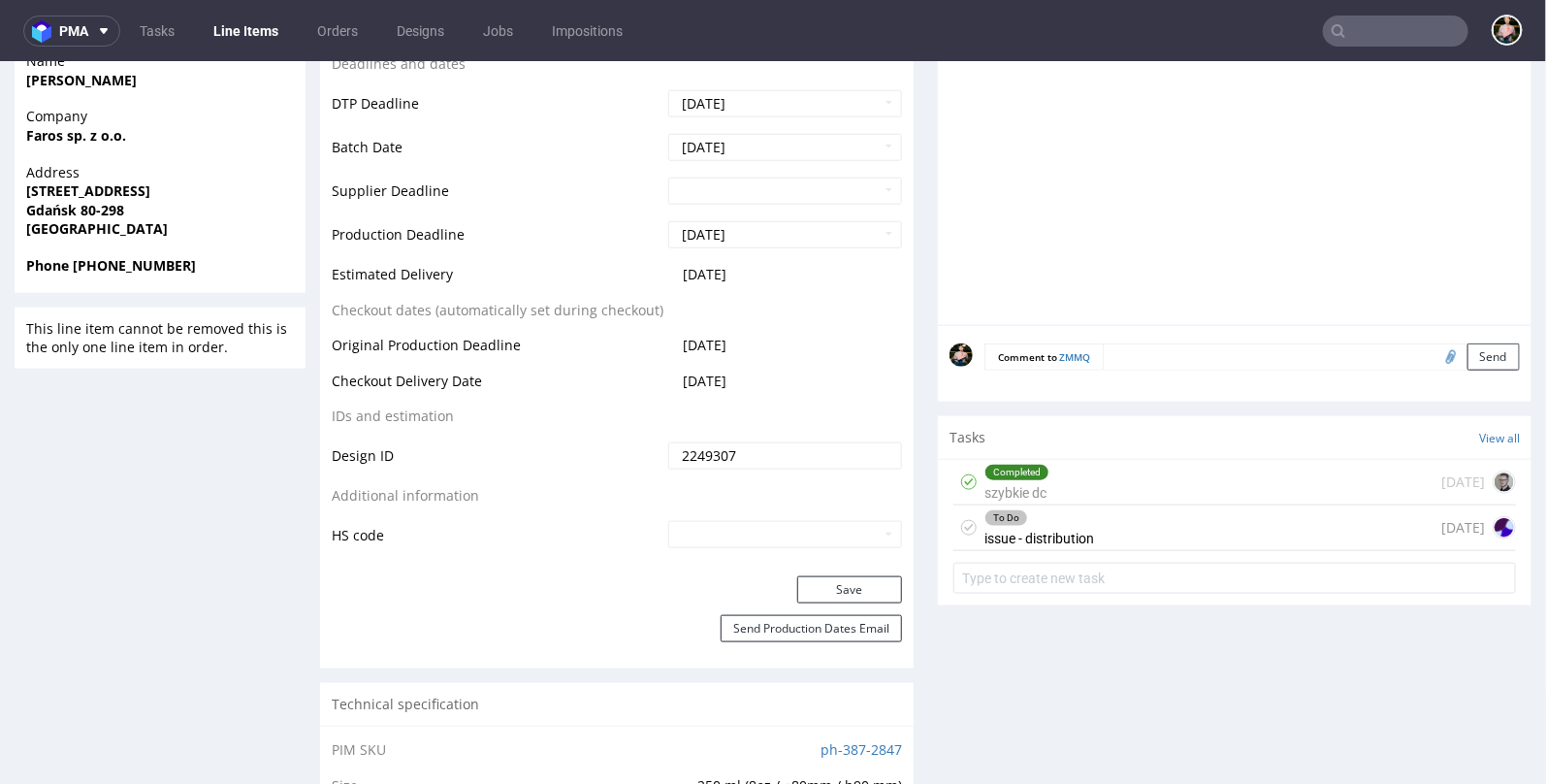
click at [1126, 528] on div "To Do issue - distribution [DATE]" at bounding box center [1234, 527] width 562 height 46
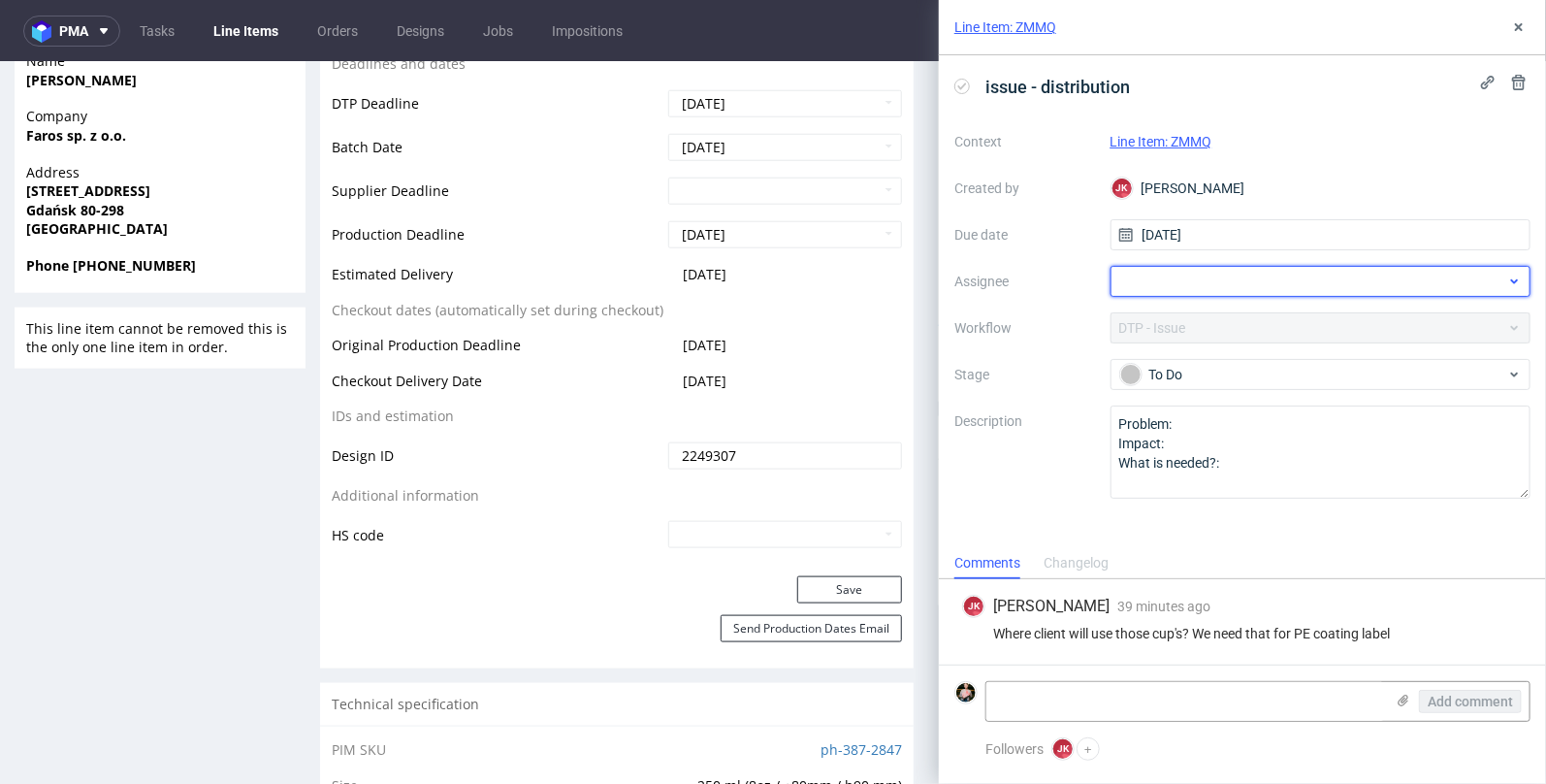
click at [1176, 288] on div at bounding box center [1320, 281] width 421 height 31
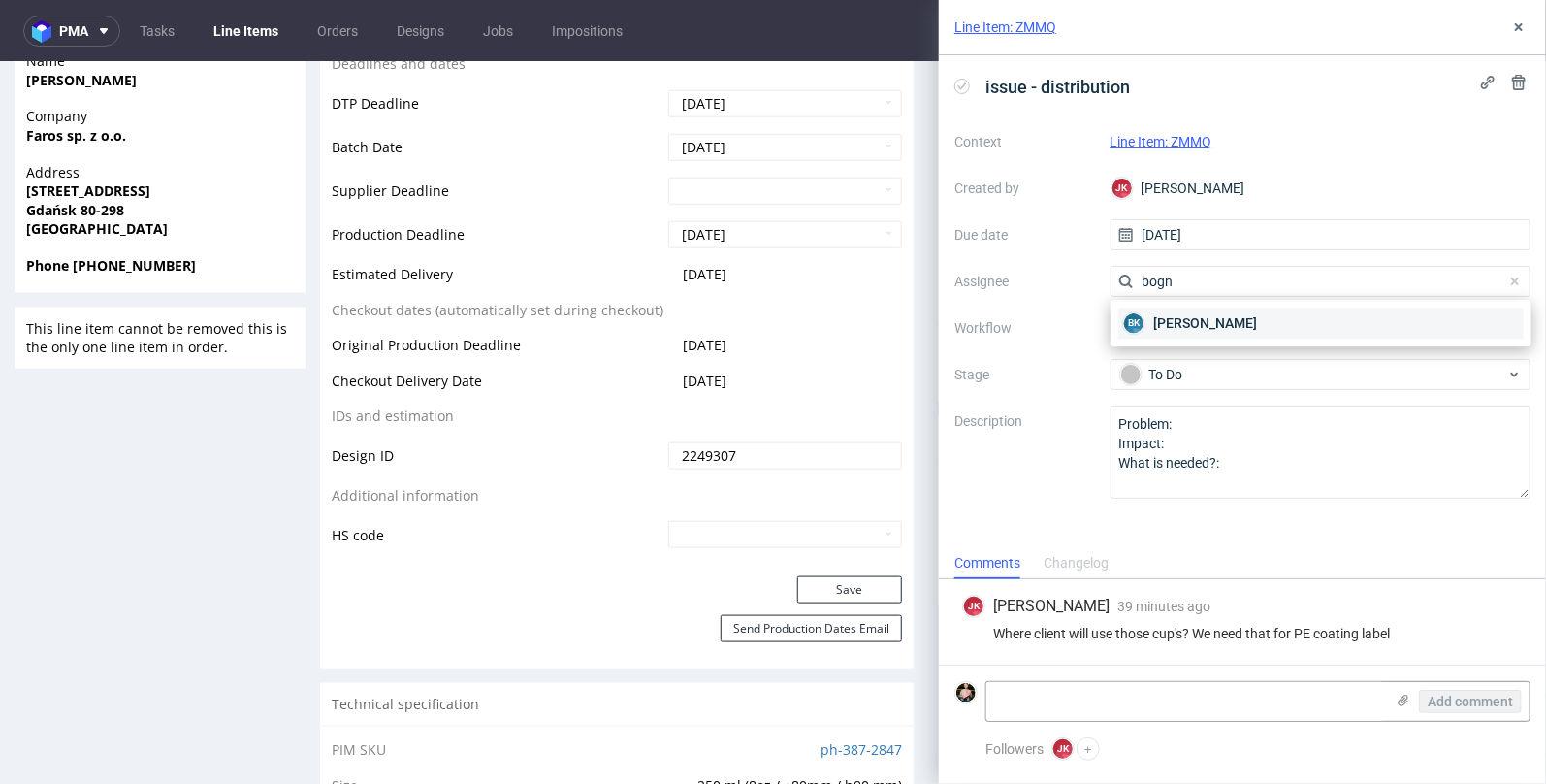
type input "bogn"
click at [1208, 332] on span "[PERSON_NAME]" at bounding box center [1205, 322] width 104 height 19
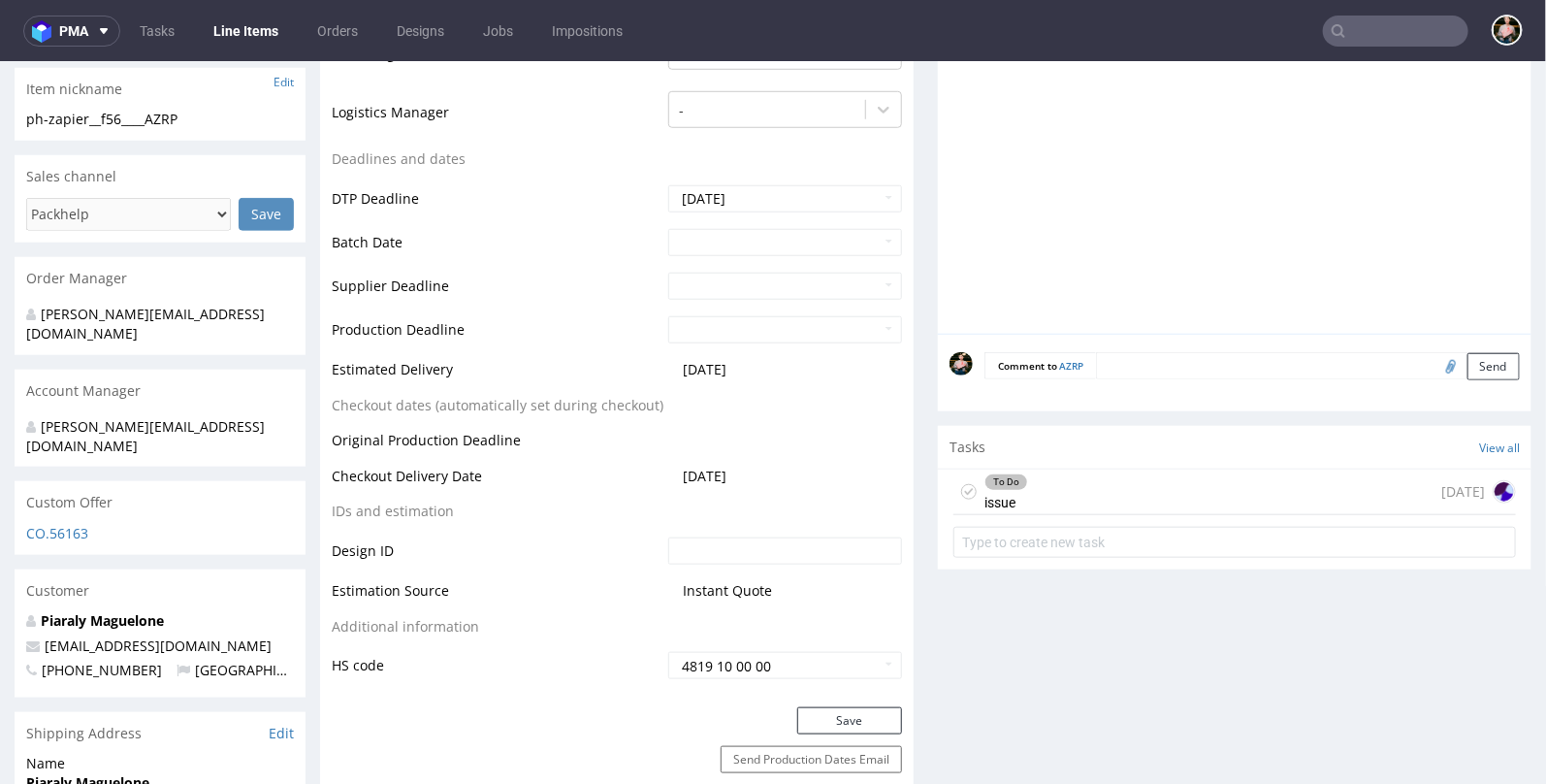
scroll to position [672, 0]
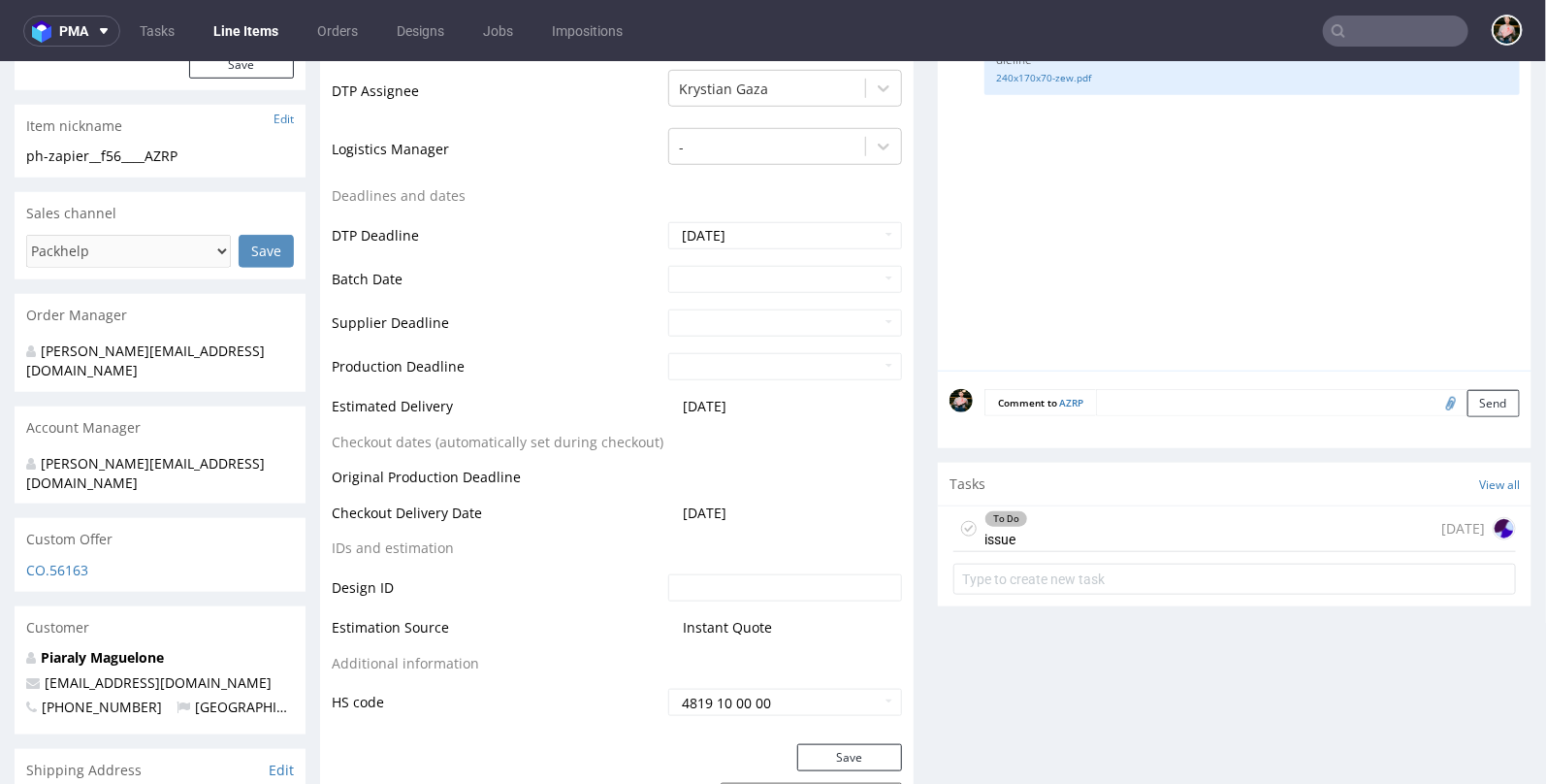
click at [1104, 520] on div "To Do issue [DATE]" at bounding box center [1234, 528] width 562 height 46
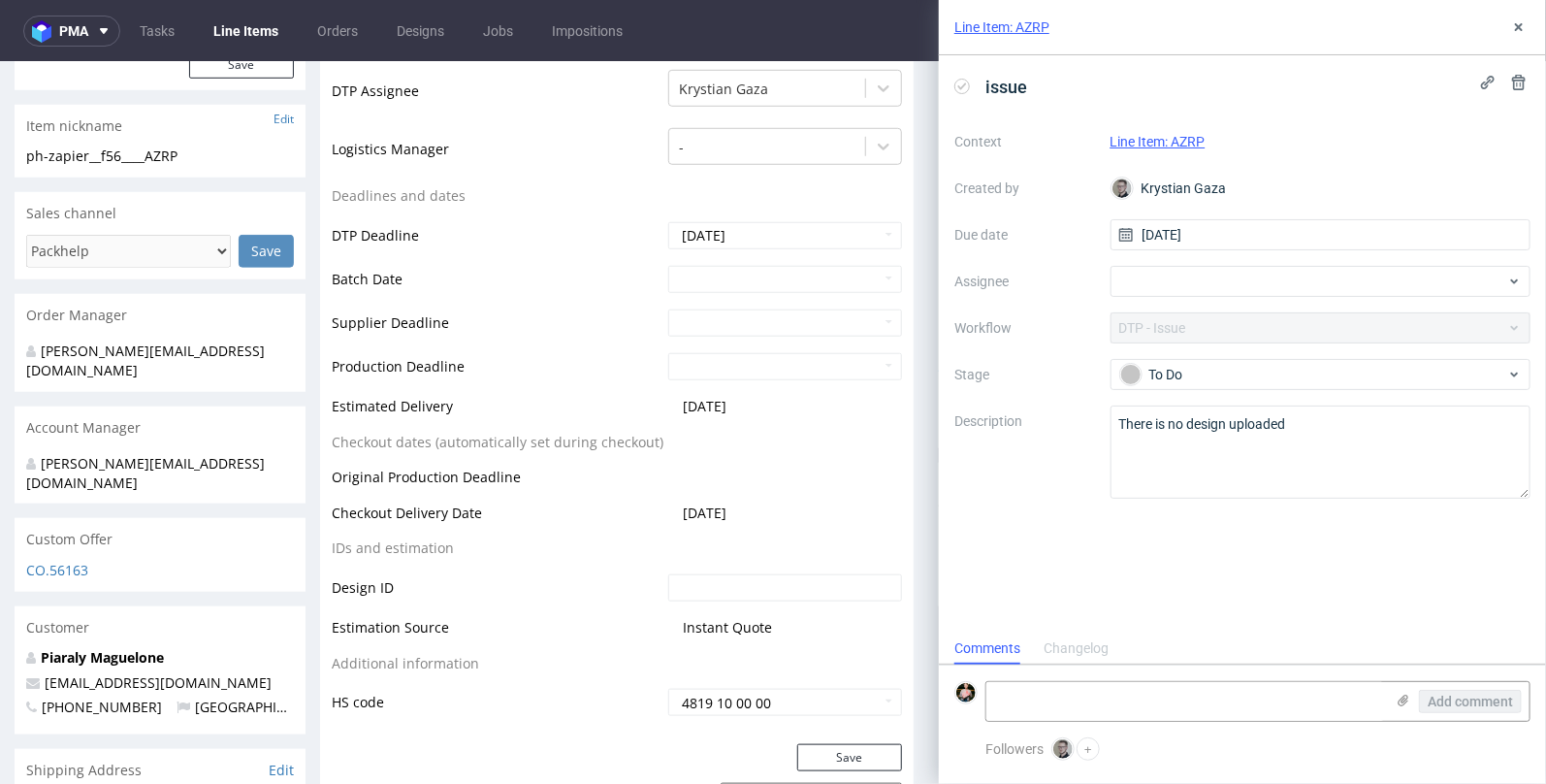
scroll to position [16, 0]
click at [1145, 284] on div at bounding box center [1320, 281] width 421 height 31
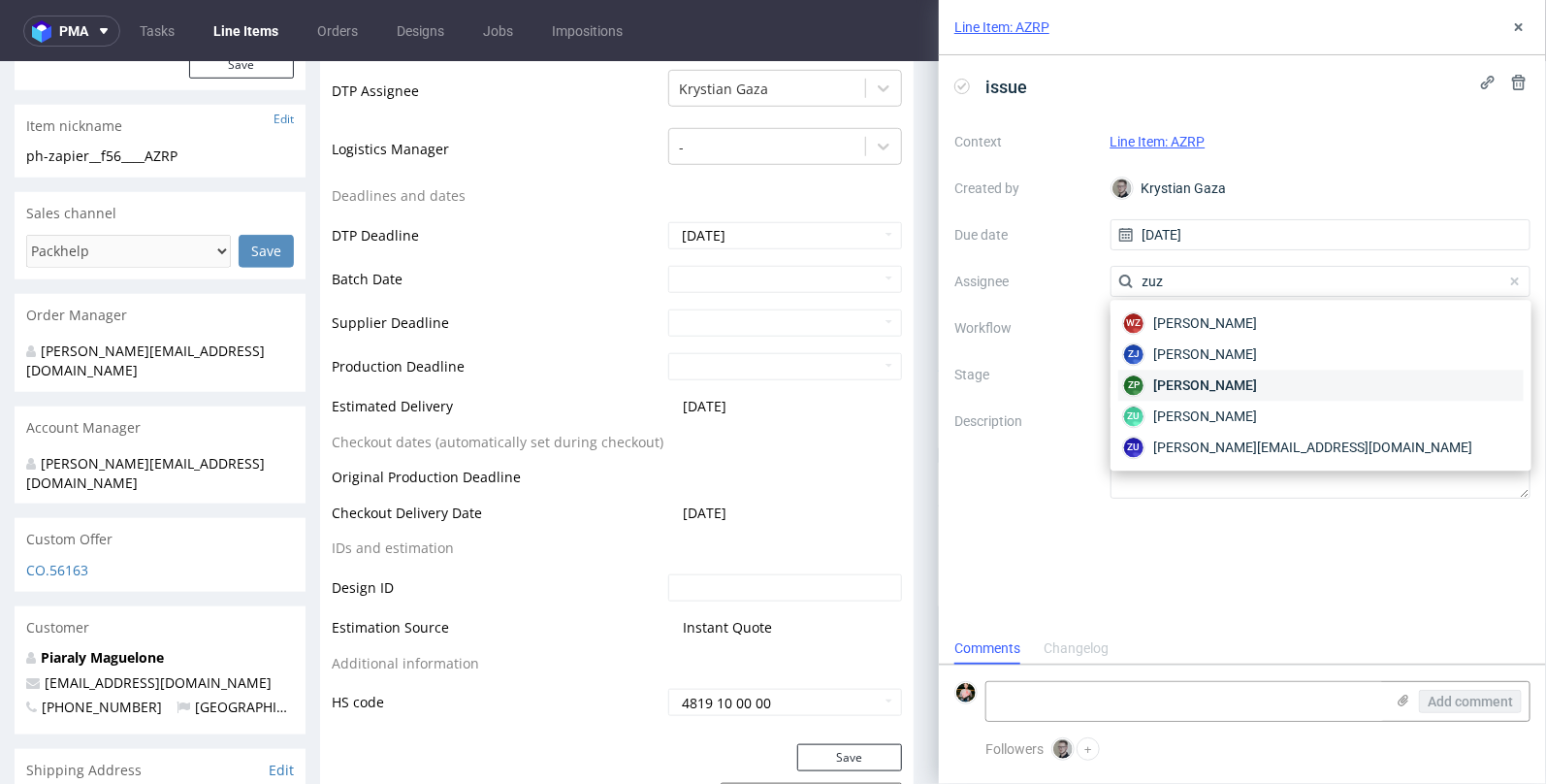
type input "zuz"
click at [1232, 378] on span "[PERSON_NAME]" at bounding box center [1205, 384] width 104 height 19
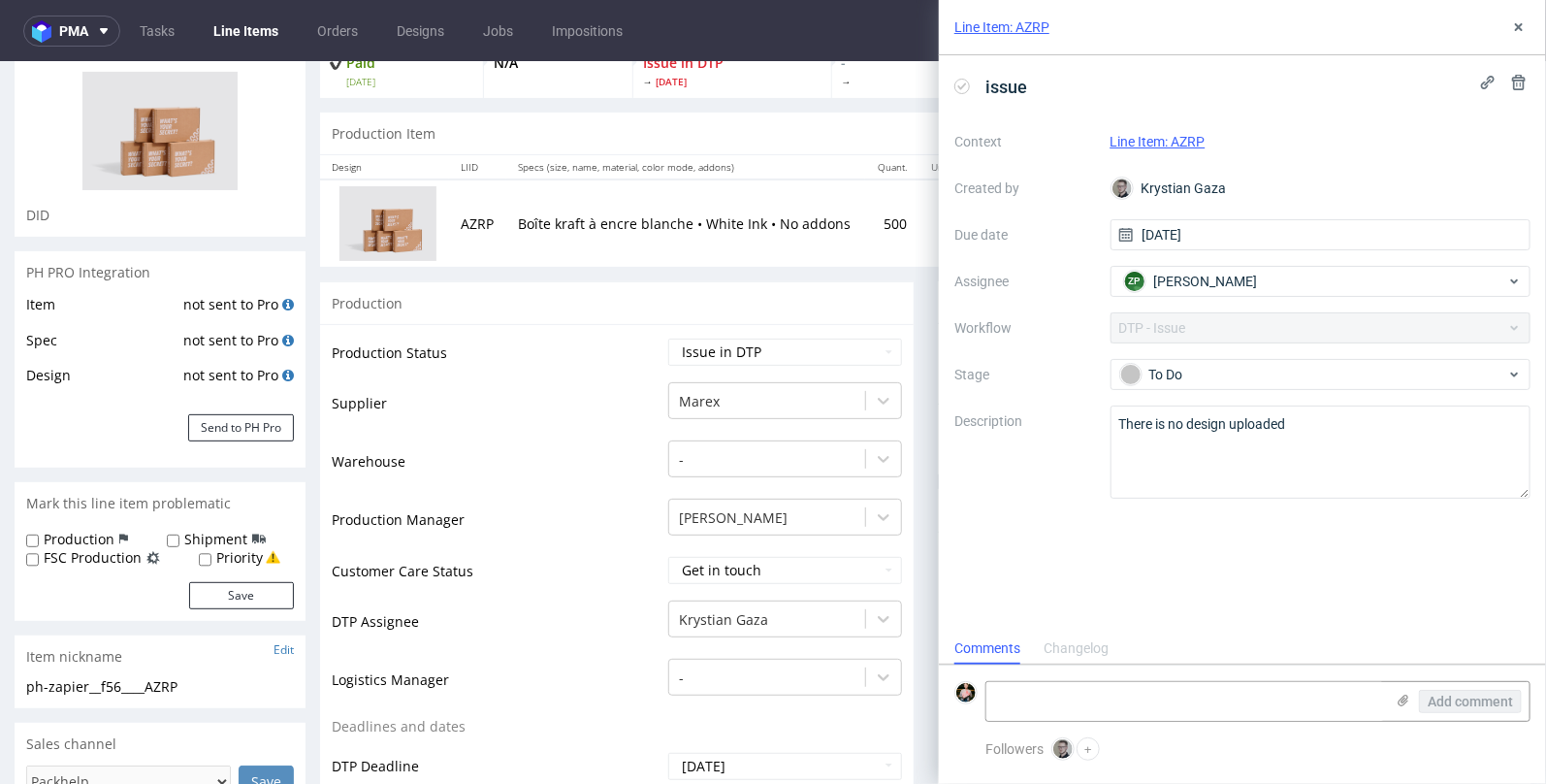
scroll to position [0, 0]
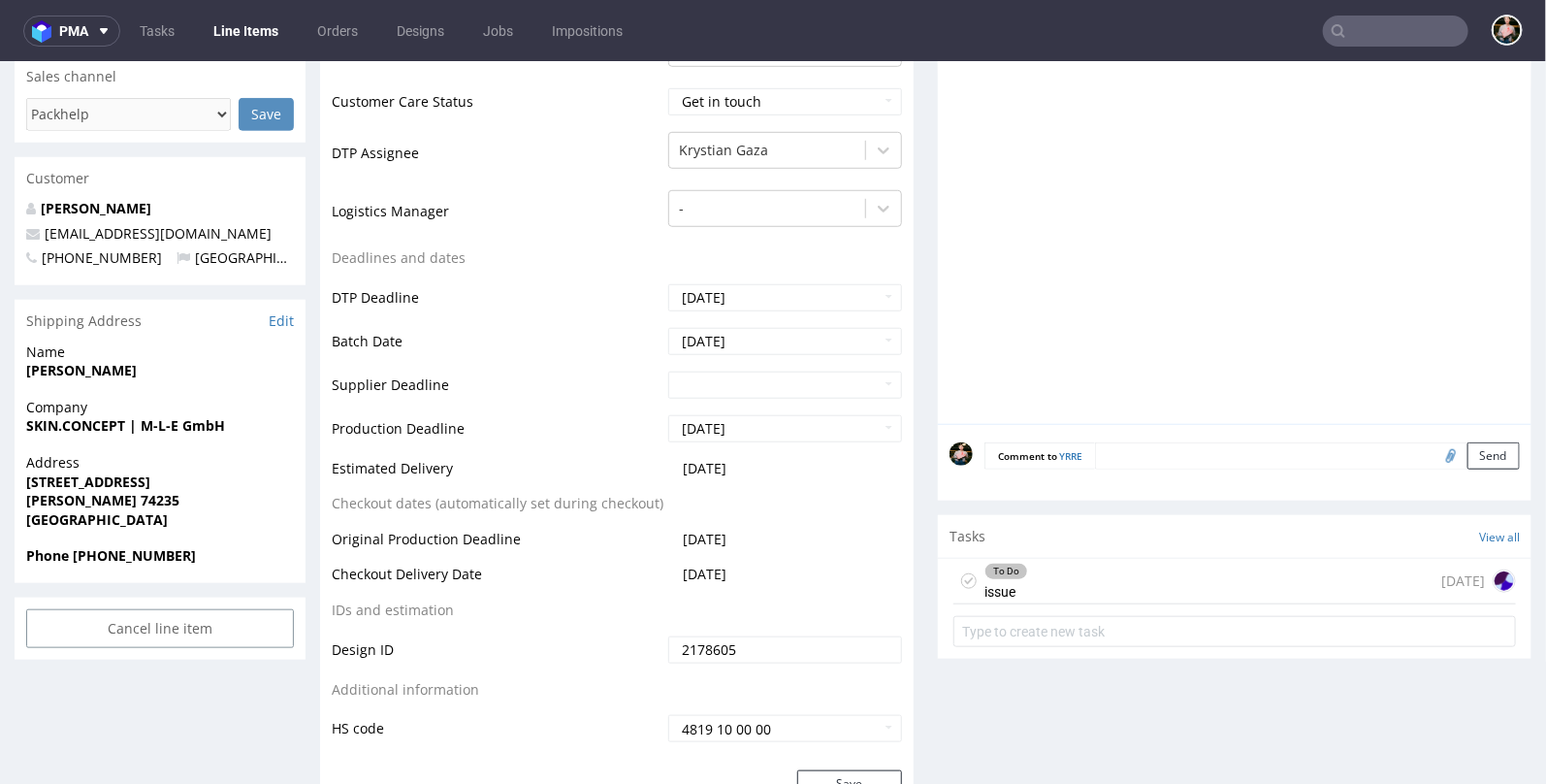
scroll to position [632, 0]
click at [1076, 583] on div "To Do issue [DATE]" at bounding box center [1234, 582] width 562 height 46
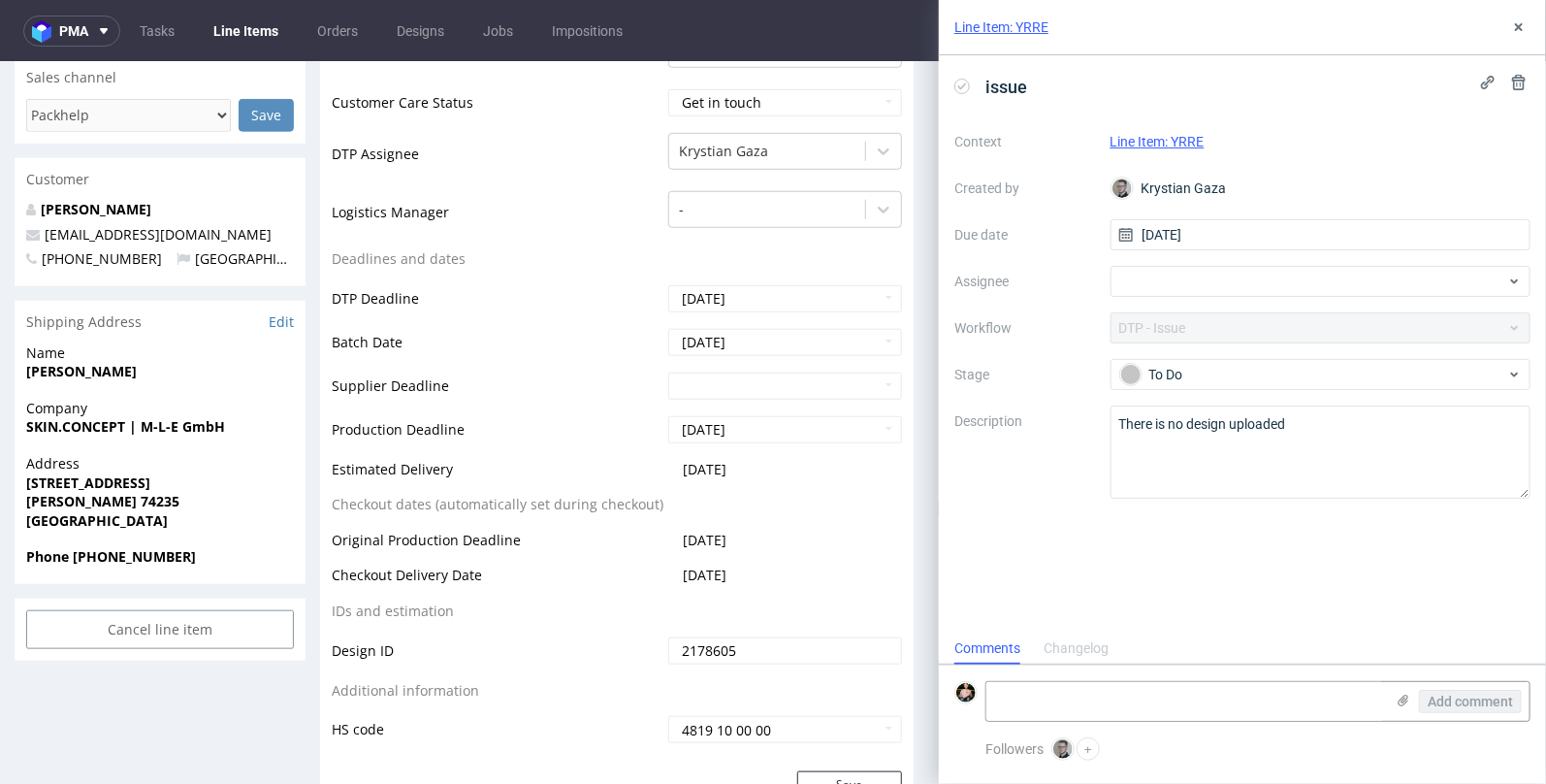
scroll to position [16, 0]
click at [1189, 286] on div at bounding box center [1320, 281] width 421 height 31
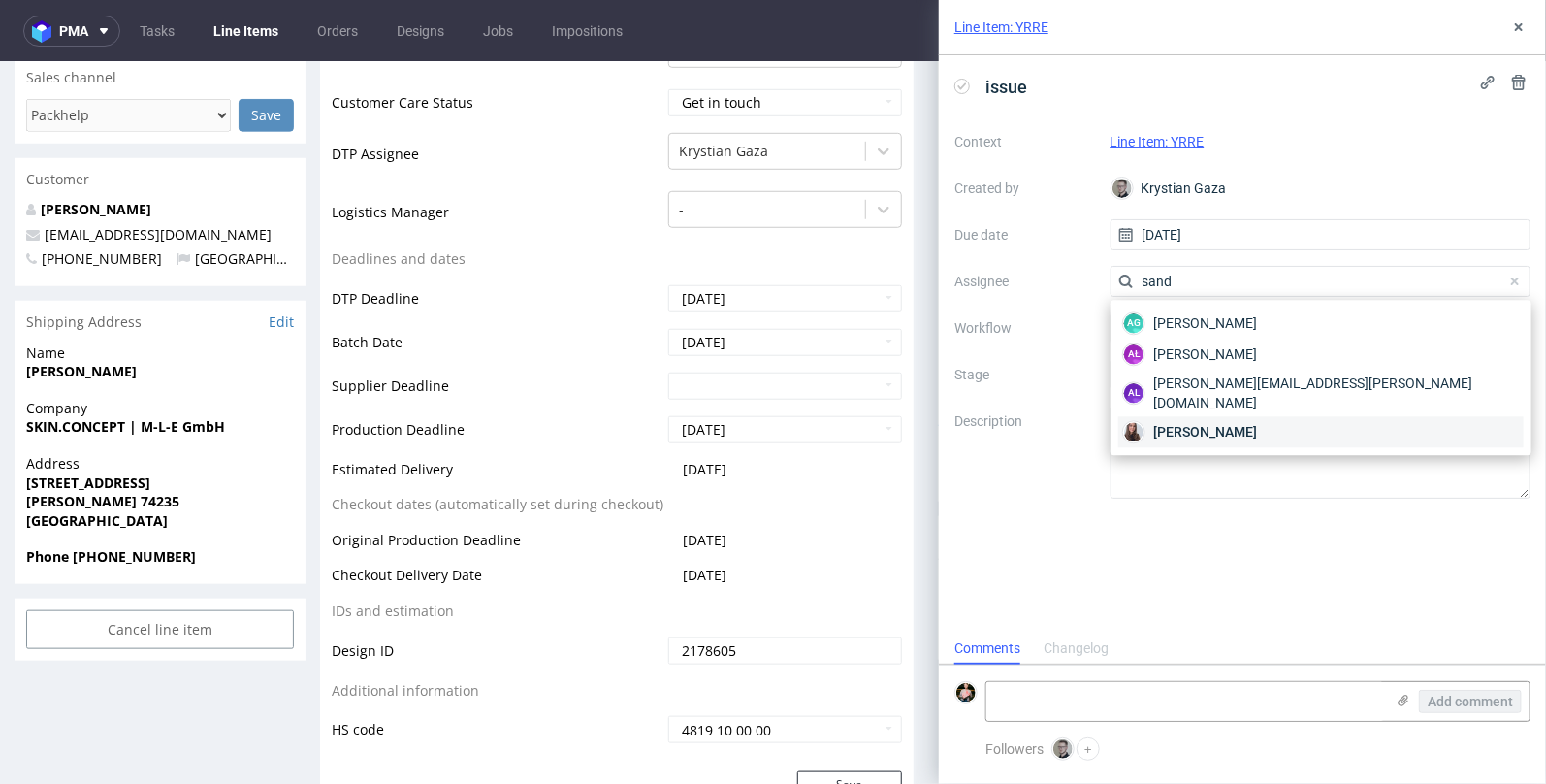
type input "sand"
click at [1212, 422] on span "[PERSON_NAME]" at bounding box center [1205, 431] width 104 height 19
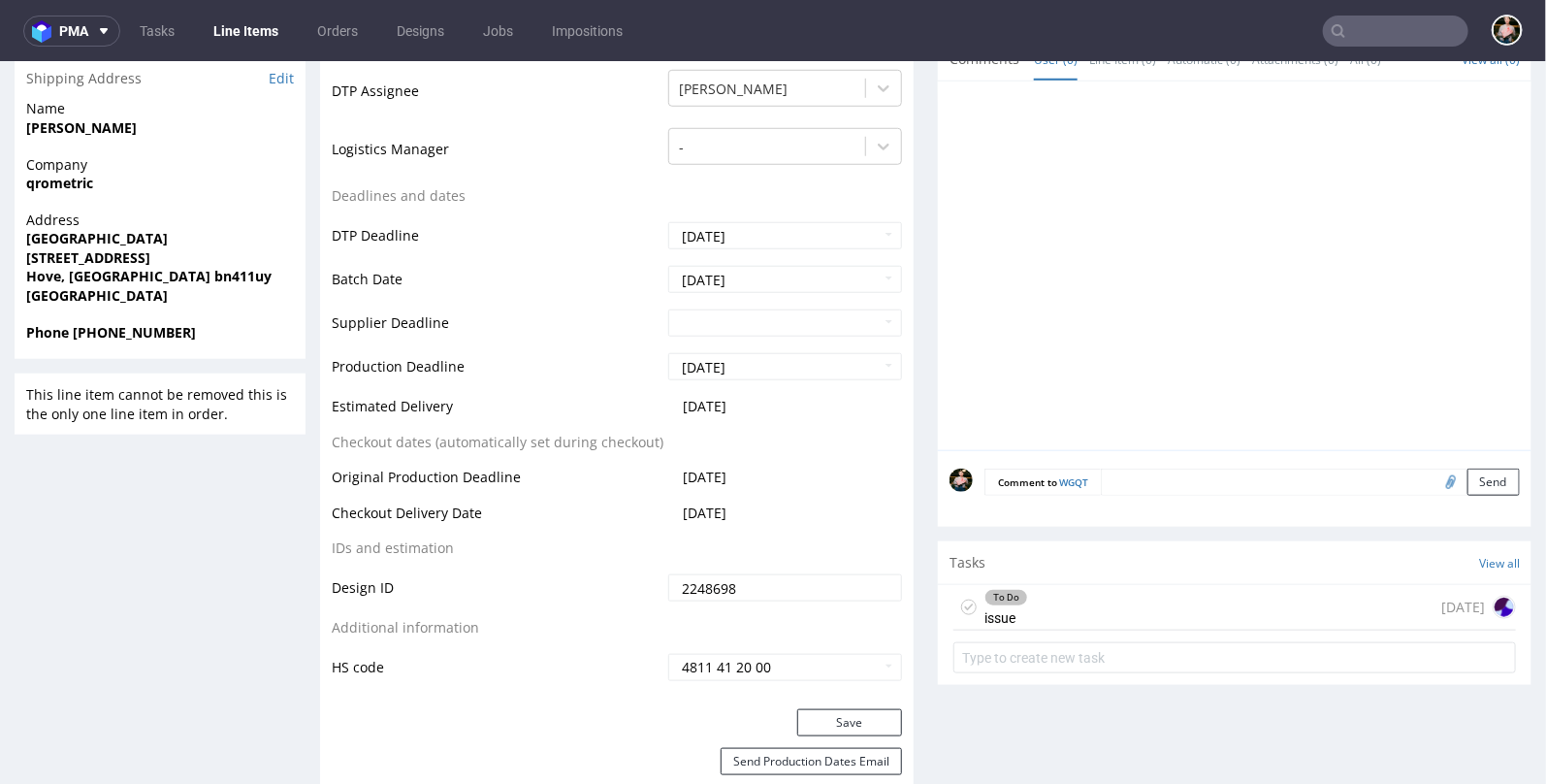
click at [1119, 603] on div "To Do issue [DATE]" at bounding box center [1234, 607] width 562 height 46
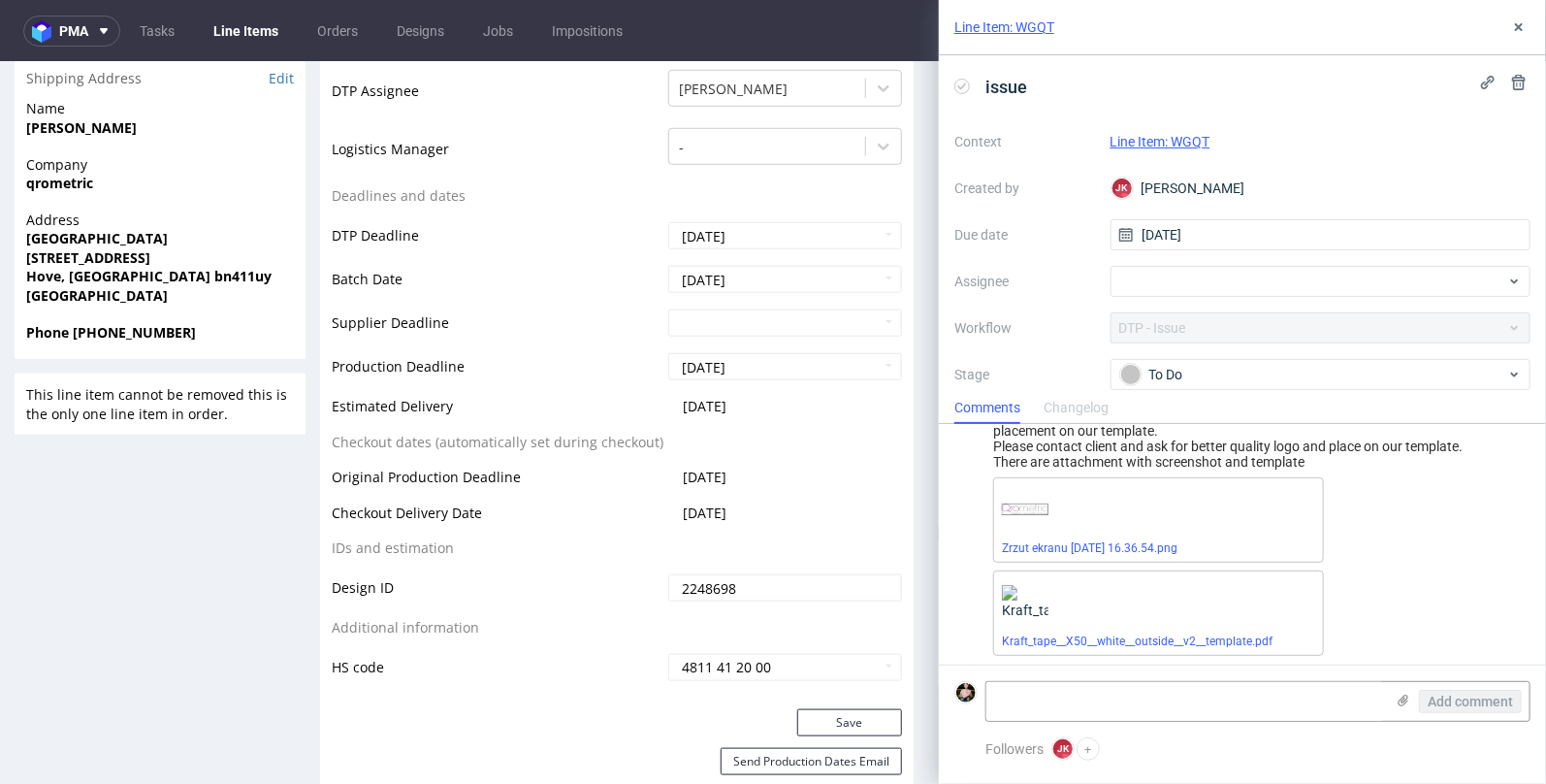
scroll to position [68, 0]
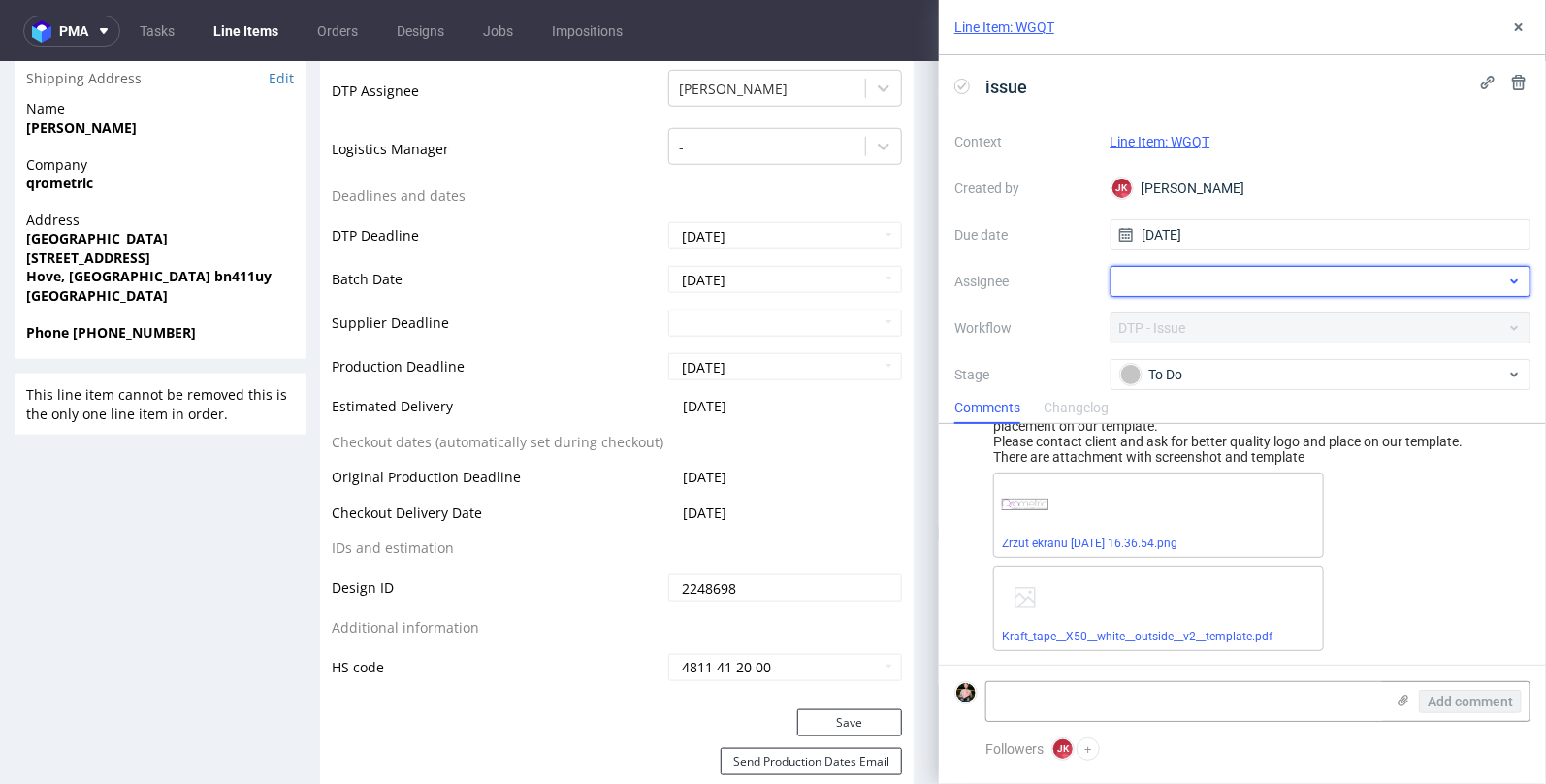
click at [1193, 295] on div at bounding box center [1320, 281] width 421 height 31
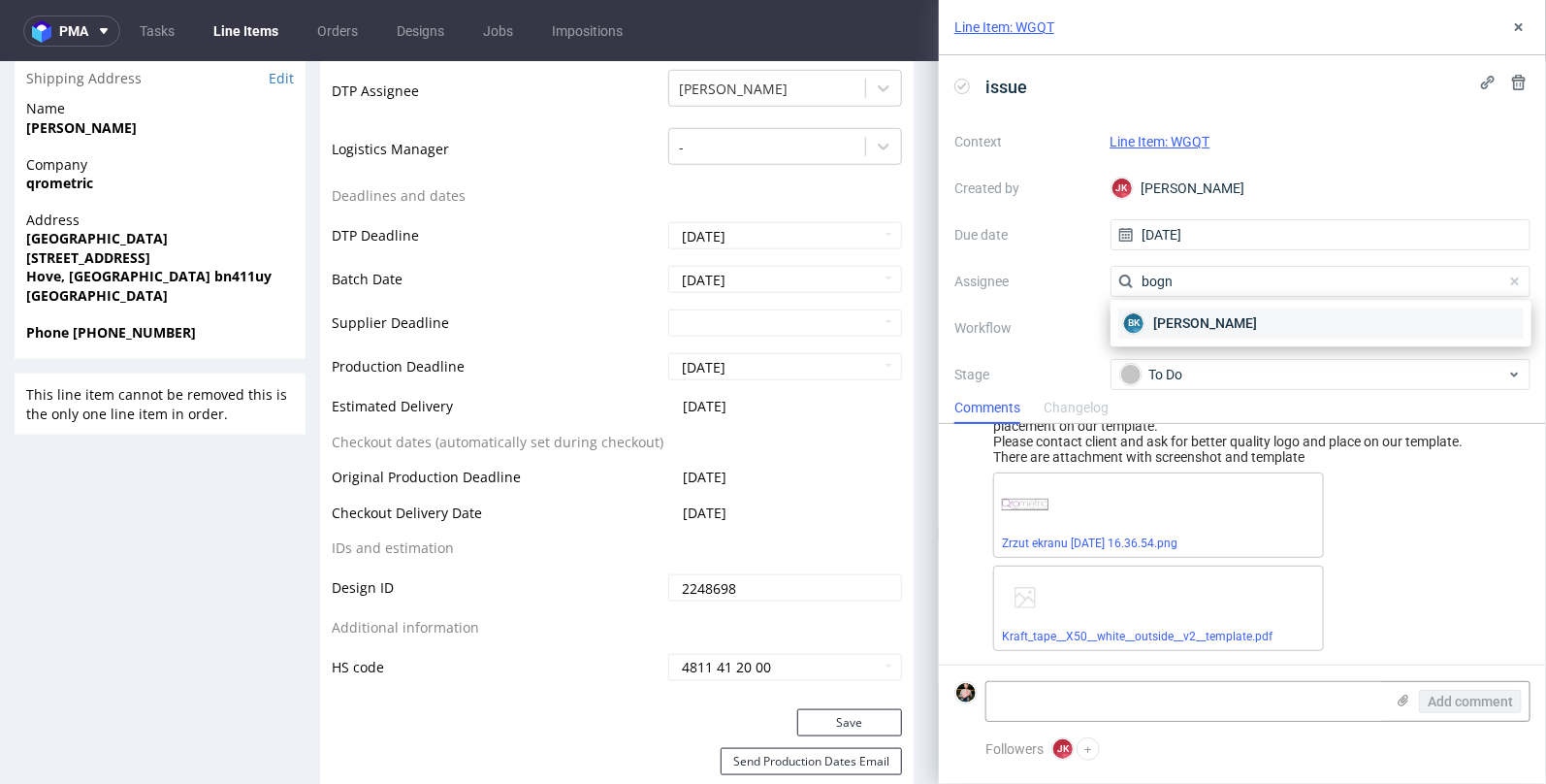
type input "bogn"
click at [1202, 327] on span "[PERSON_NAME]" at bounding box center [1205, 322] width 104 height 19
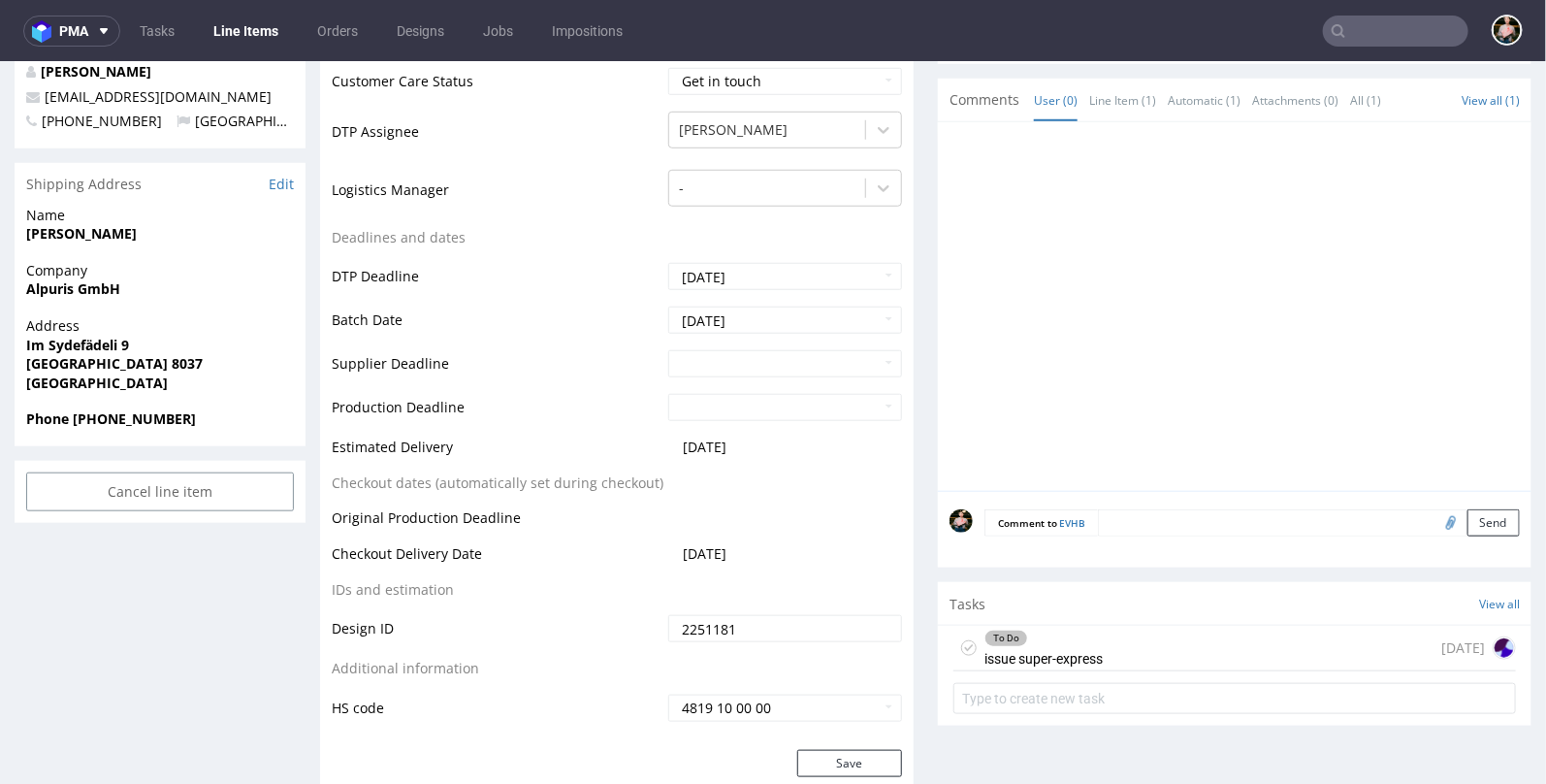
scroll to position [677, 0]
click at [1118, 638] on div "To Do issue super-express [DATE]" at bounding box center [1234, 646] width 562 height 46
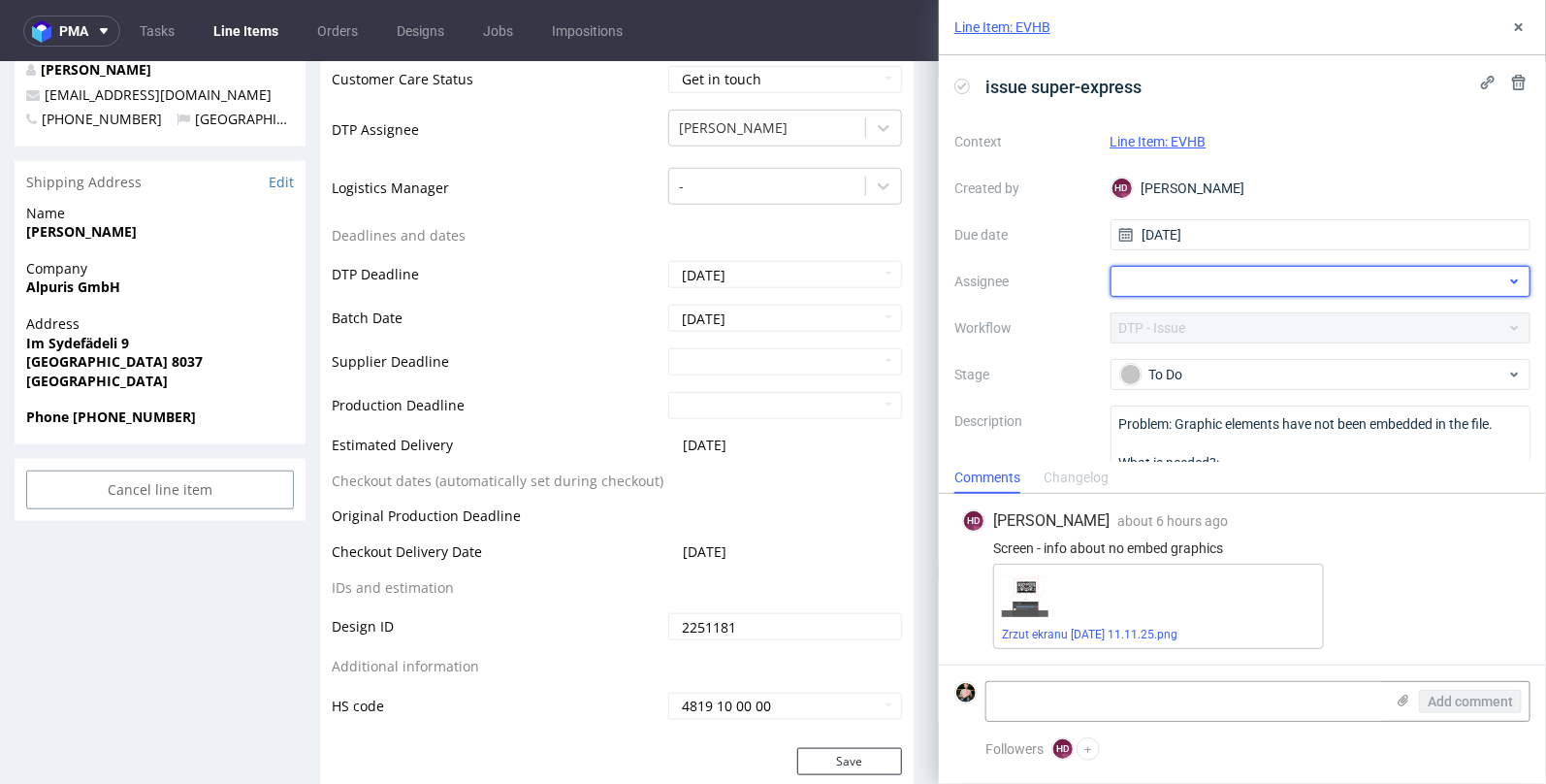
click at [1182, 279] on div at bounding box center [1320, 281] width 421 height 31
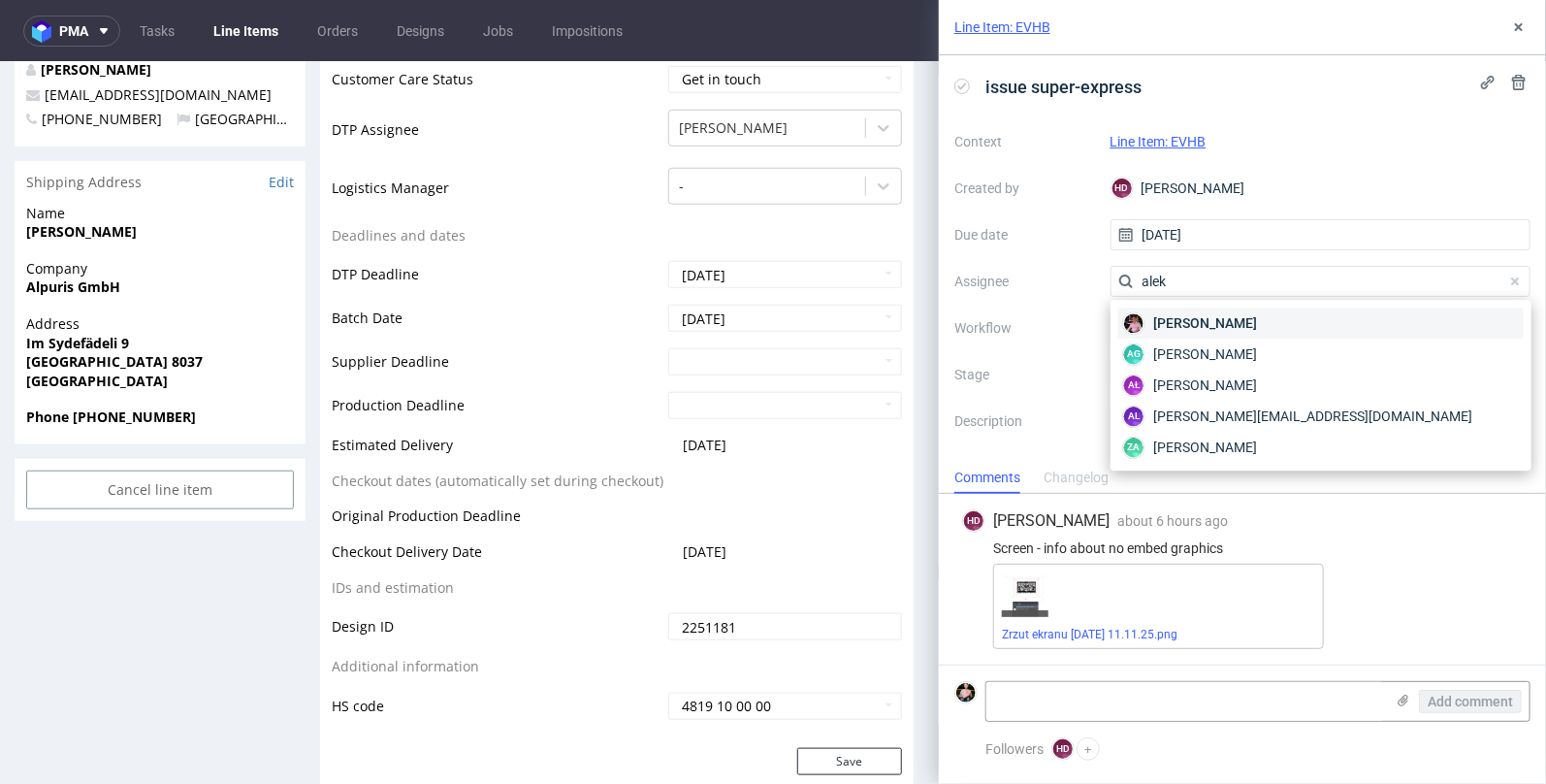
type input "alek"
click at [1190, 318] on span "[PERSON_NAME]" at bounding box center [1205, 322] width 104 height 19
